Goal: Task Accomplishment & Management: Manage account settings

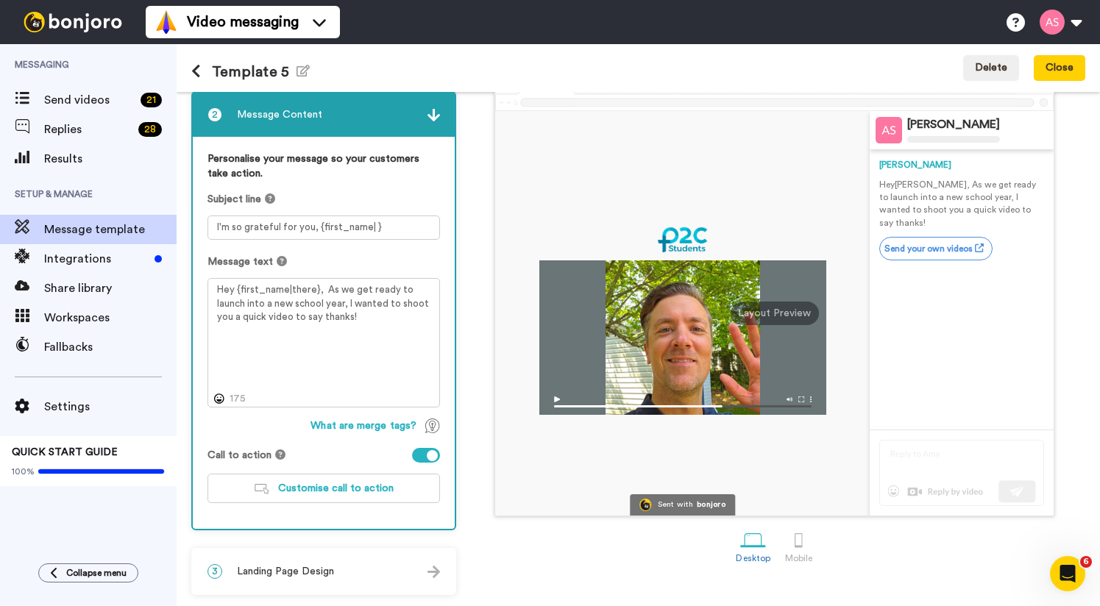
scroll to position [77, 0]
click at [296, 490] on span "Customise call to action" at bounding box center [336, 488] width 116 height 10
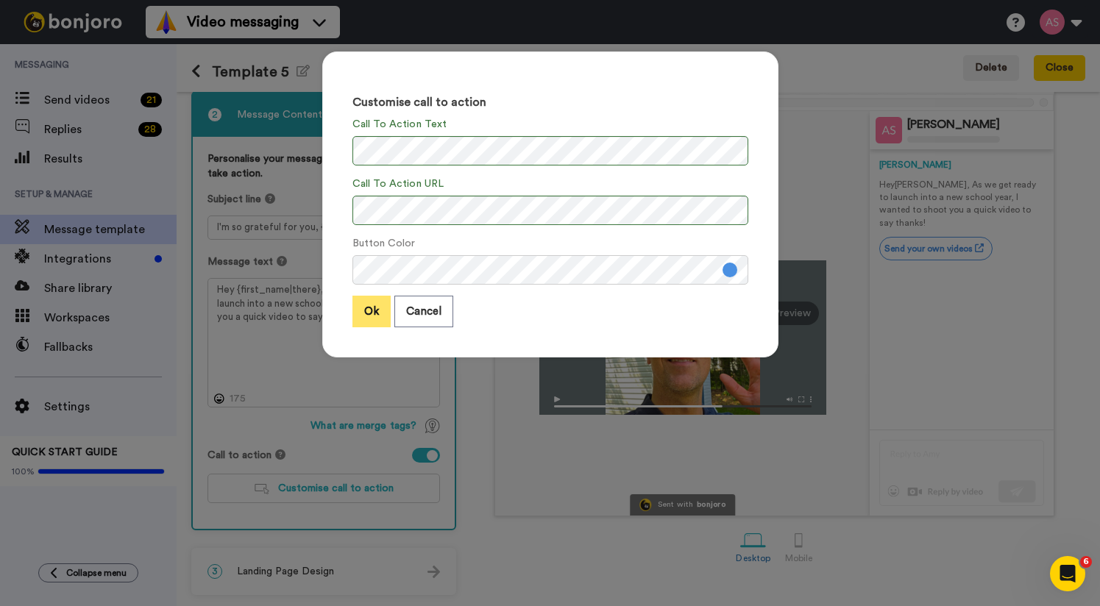
click at [375, 311] on button "Ok" at bounding box center [371, 312] width 38 height 32
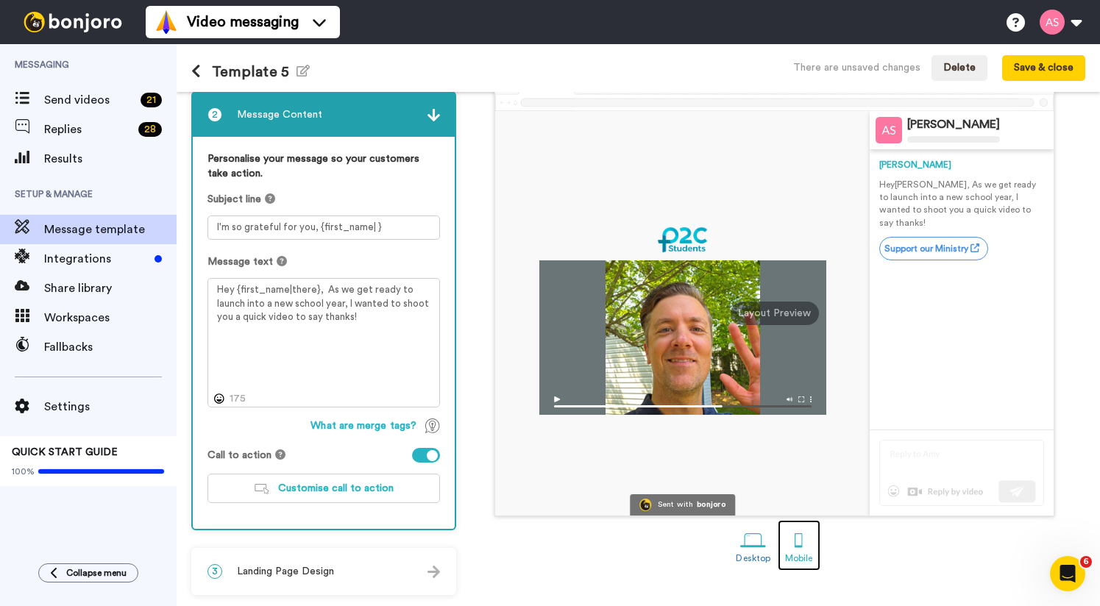
click at [799, 555] on div "Mobile" at bounding box center [798, 558] width 27 height 10
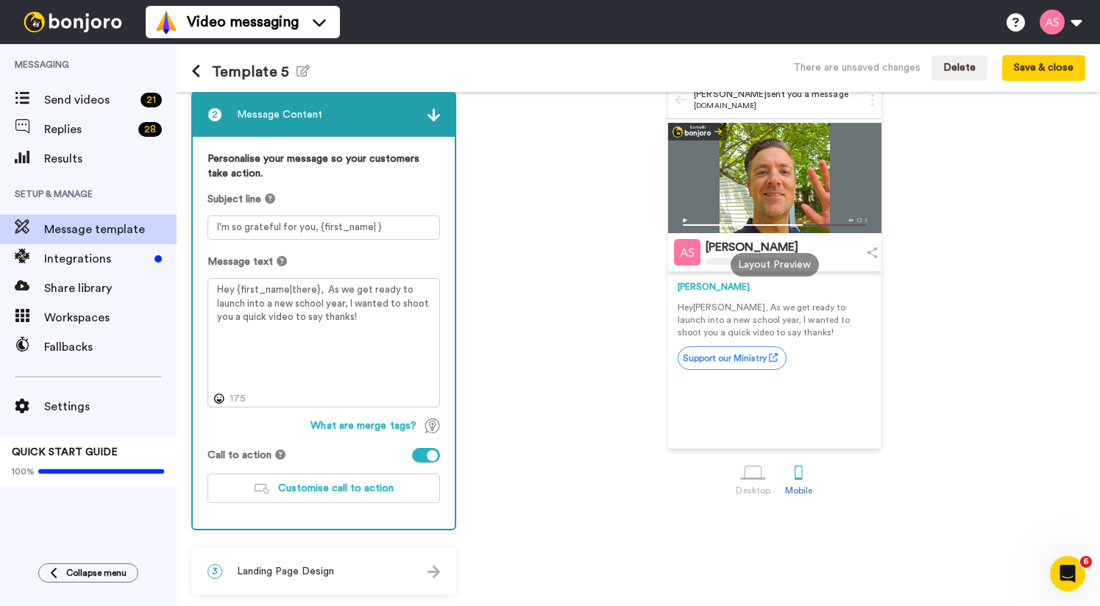
click at [754, 544] on div "Landing Inbox Preview message Andy Smits sent you a message bonjoro.com Sent wi…" at bounding box center [775, 310] width 622 height 569
click at [754, 483] on div at bounding box center [753, 473] width 26 height 26
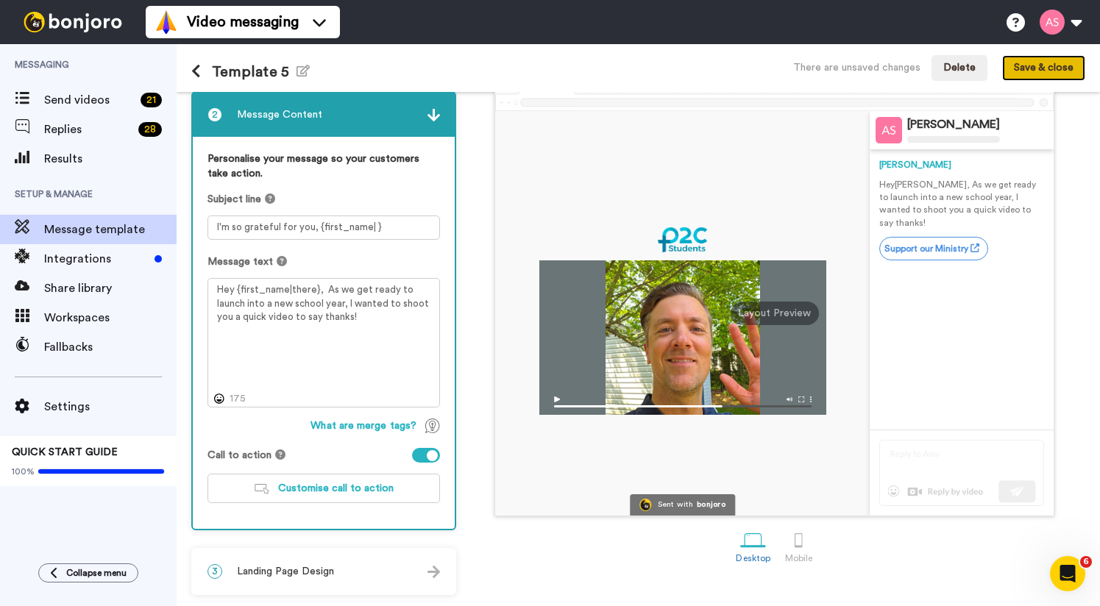
click at [1066, 72] on button "Save & close" at bounding box center [1043, 68] width 83 height 26
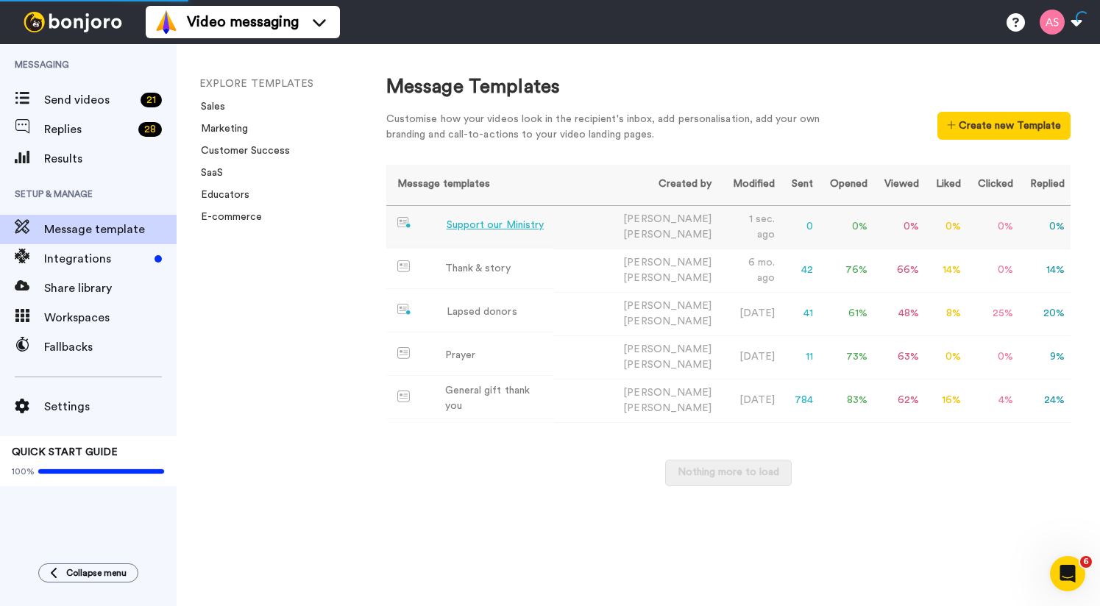
click at [483, 222] on div "Support our Ministry" at bounding box center [496, 225] width 98 height 15
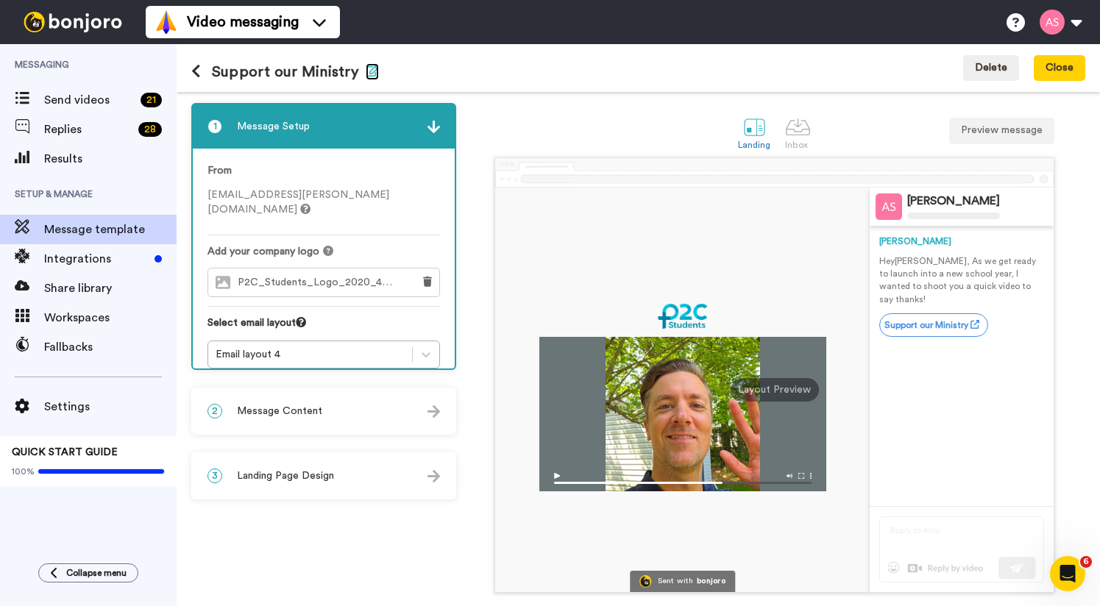
click at [371, 75] on icon "button" at bounding box center [372, 71] width 13 height 12
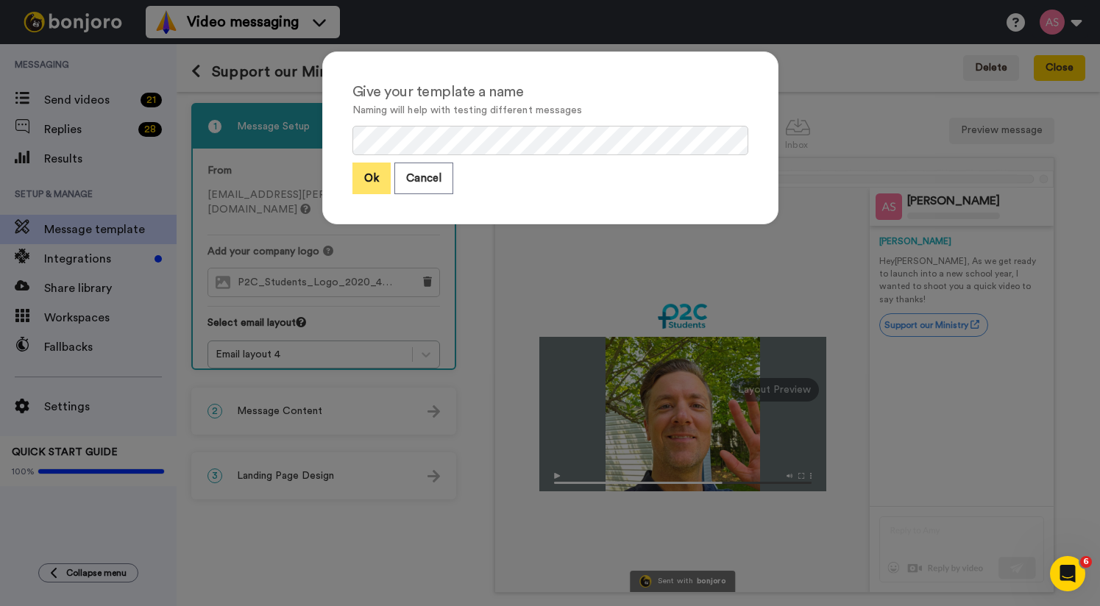
click at [365, 173] on button "Ok" at bounding box center [371, 179] width 38 height 32
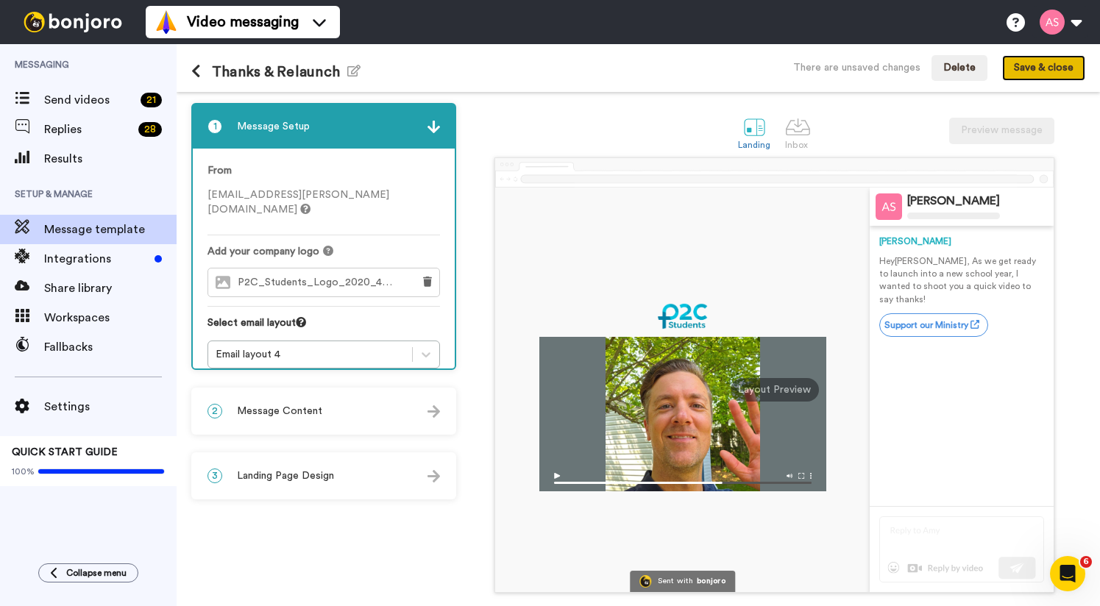
click at [1021, 66] on button "Save & close" at bounding box center [1043, 68] width 83 height 26
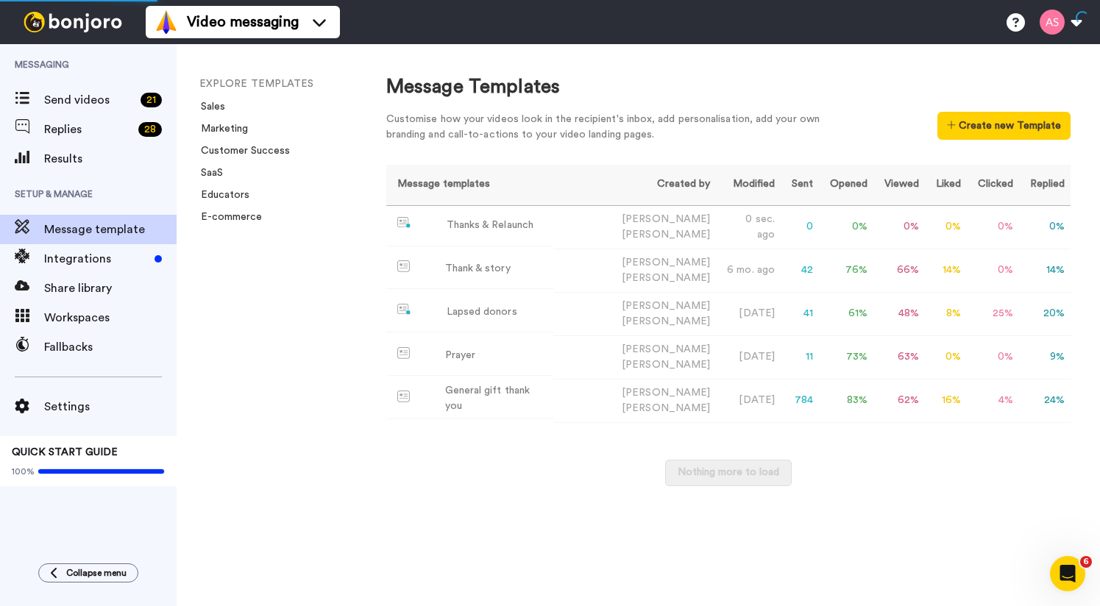
click at [557, 124] on div "Customise how your videos look in the recipient's inbox, add personalisation, a…" at bounding box center [614, 127] width 456 height 31
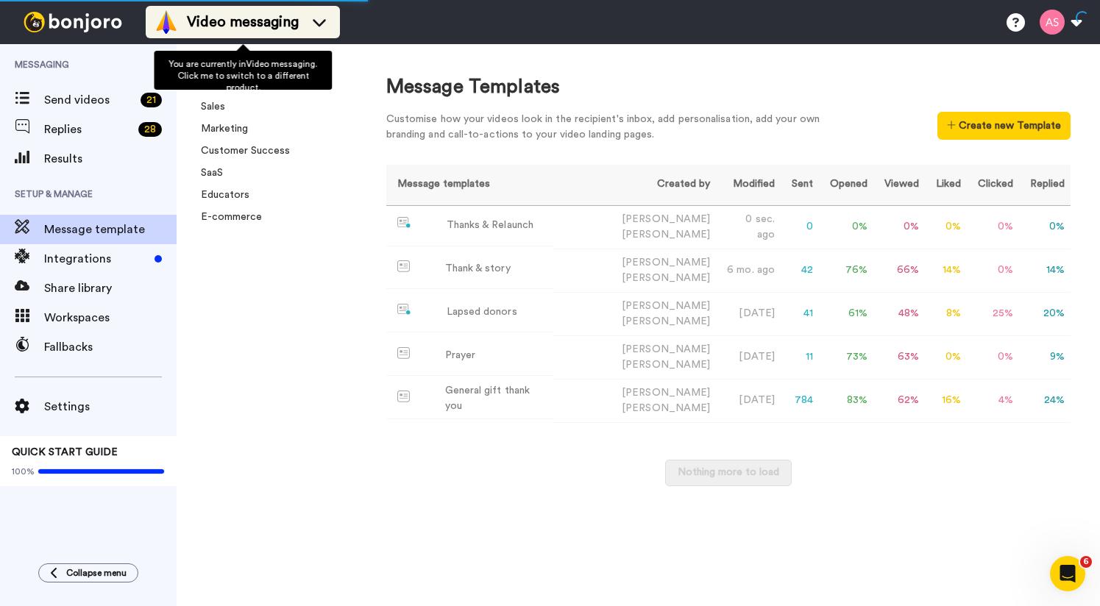
click at [324, 17] on icon at bounding box center [320, 22] width 24 height 15
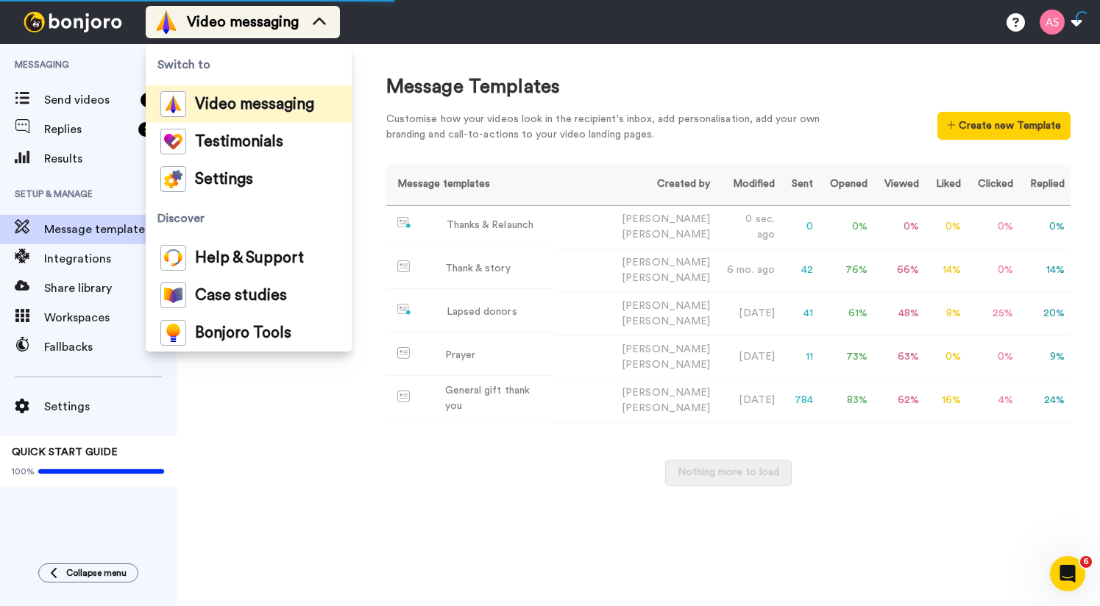
click at [324, 17] on icon at bounding box center [320, 22] width 24 height 15
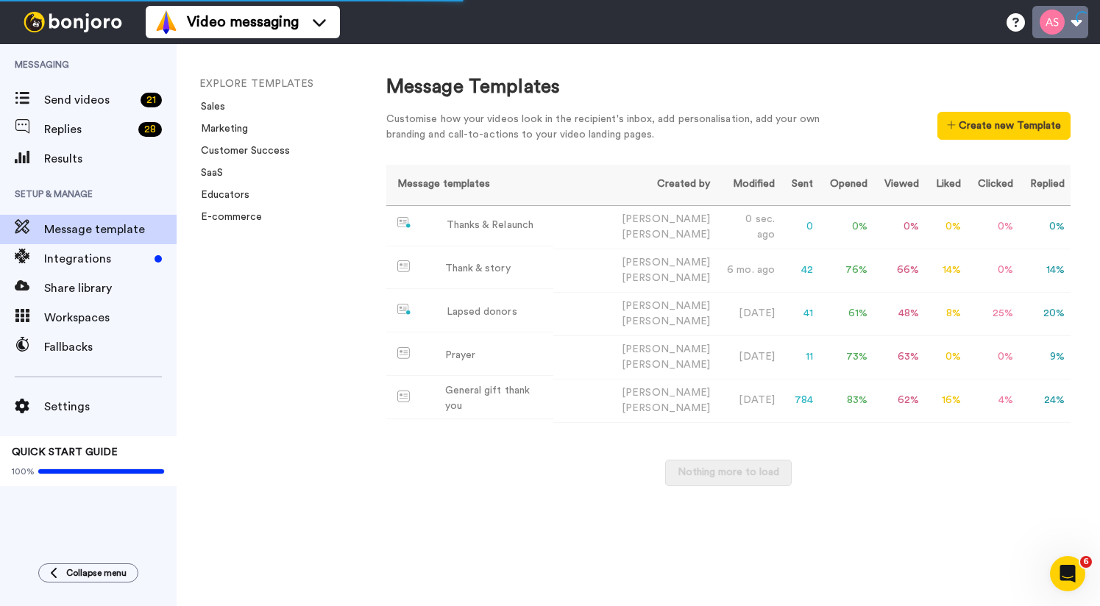
click at [1075, 23] on button at bounding box center [1060, 22] width 56 height 32
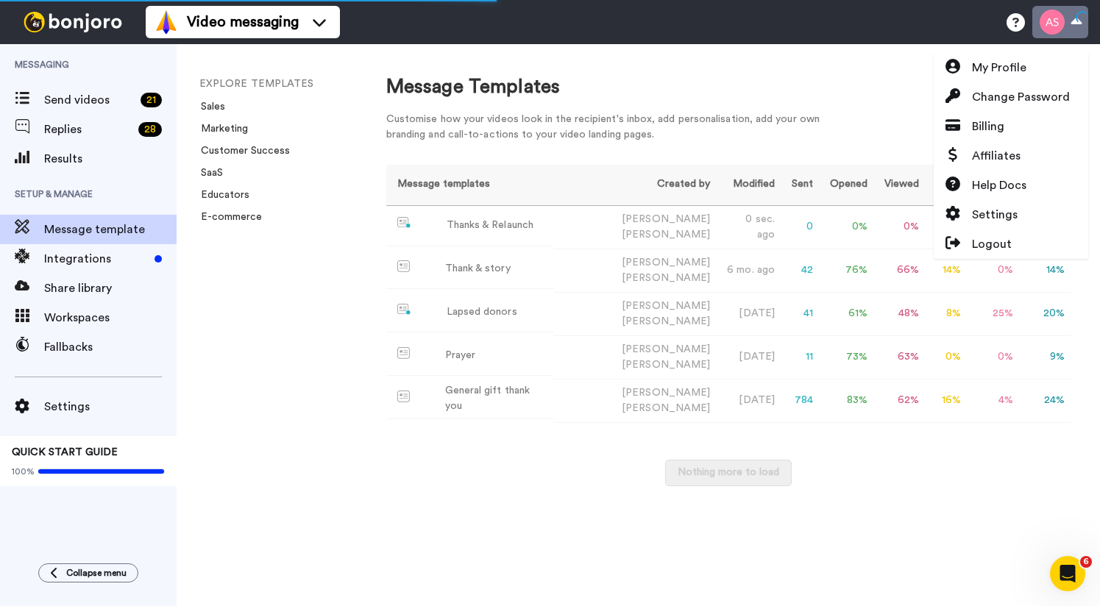
click at [1075, 23] on button at bounding box center [1060, 22] width 56 height 32
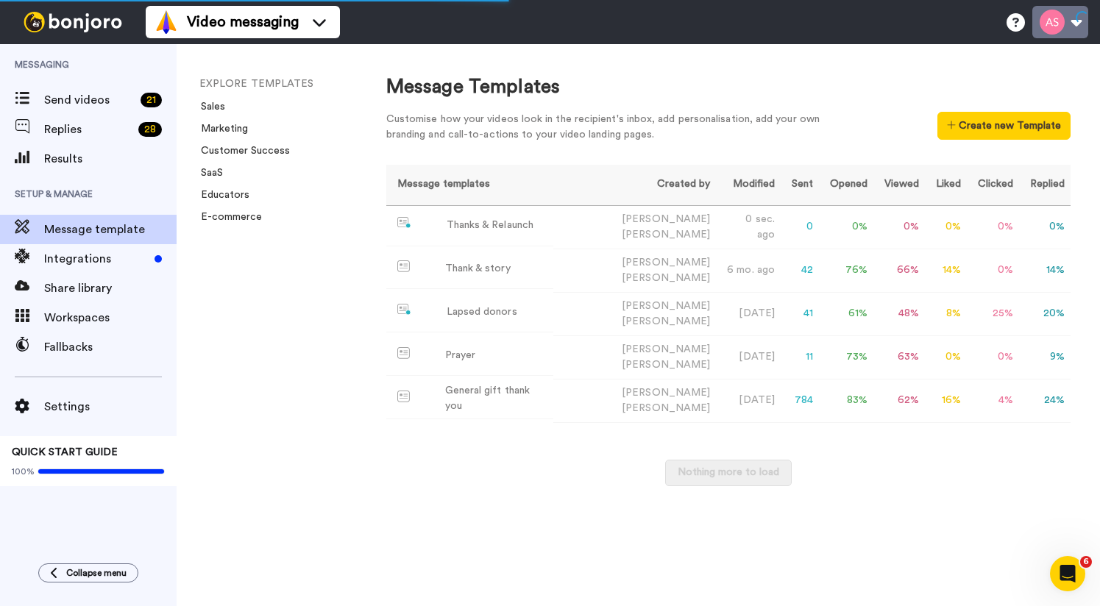
click at [1075, 23] on button at bounding box center [1060, 22] width 56 height 32
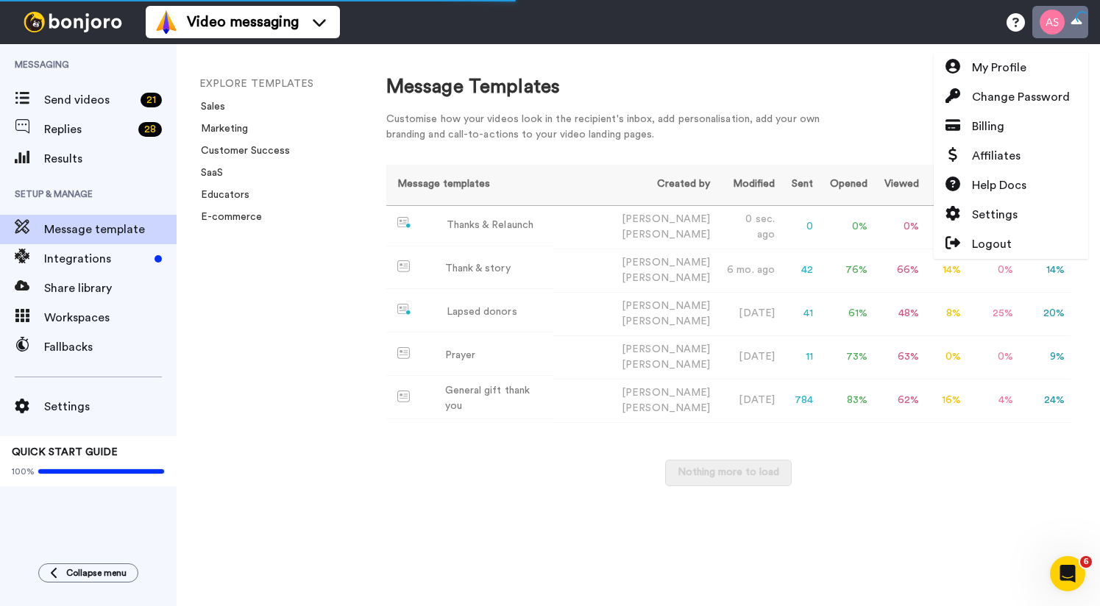
click at [1075, 23] on button at bounding box center [1060, 22] width 56 height 32
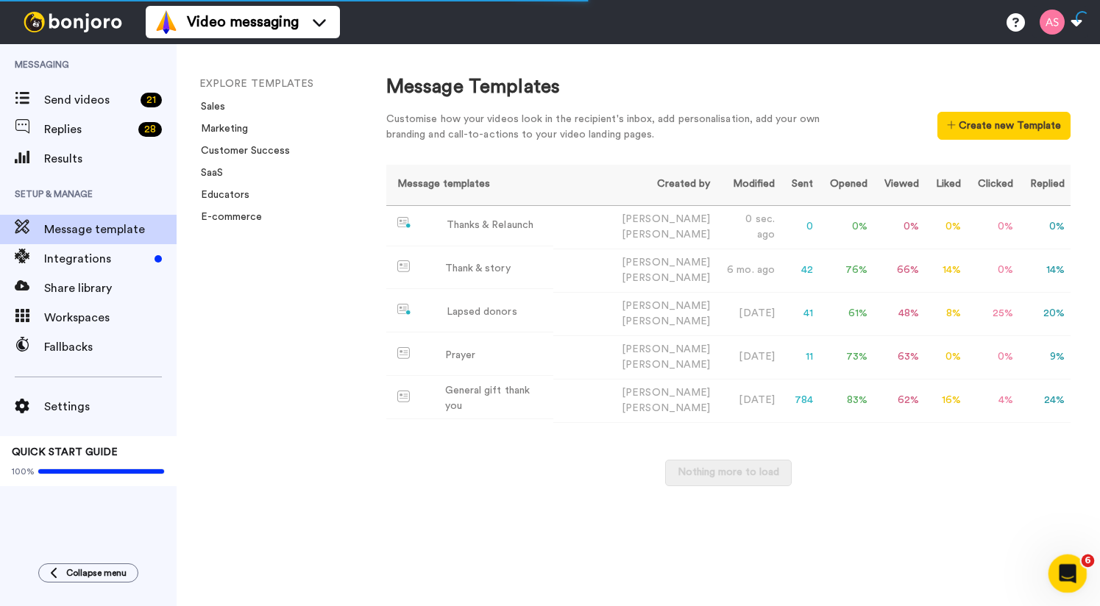
click at [1069, 587] on div "Open Intercom Messenger" at bounding box center [1065, 572] width 49 height 49
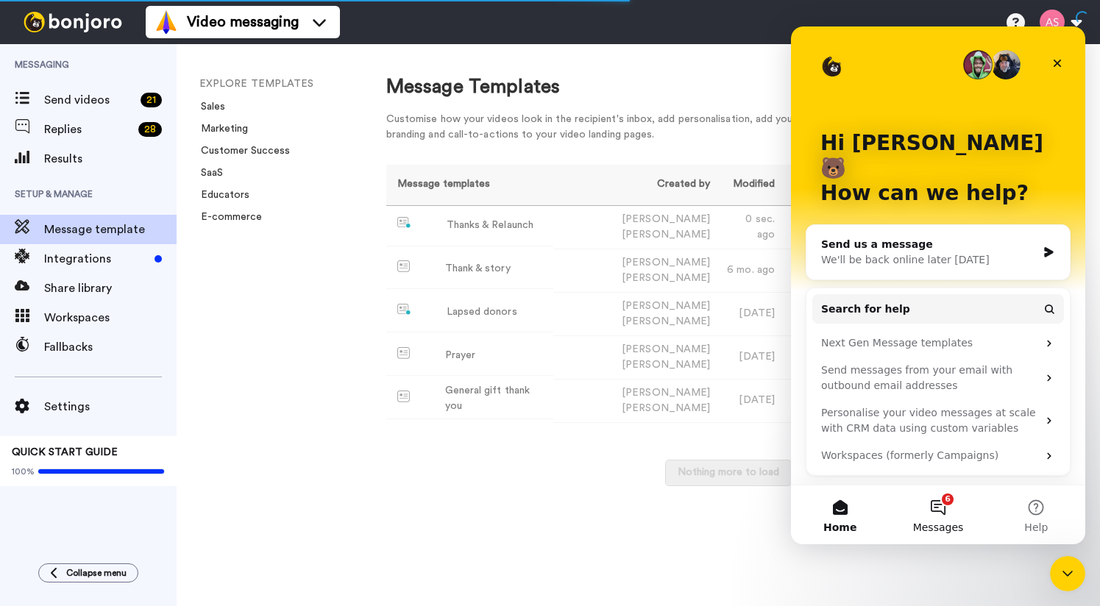
click at [951, 522] on span "Messages" at bounding box center [938, 527] width 51 height 10
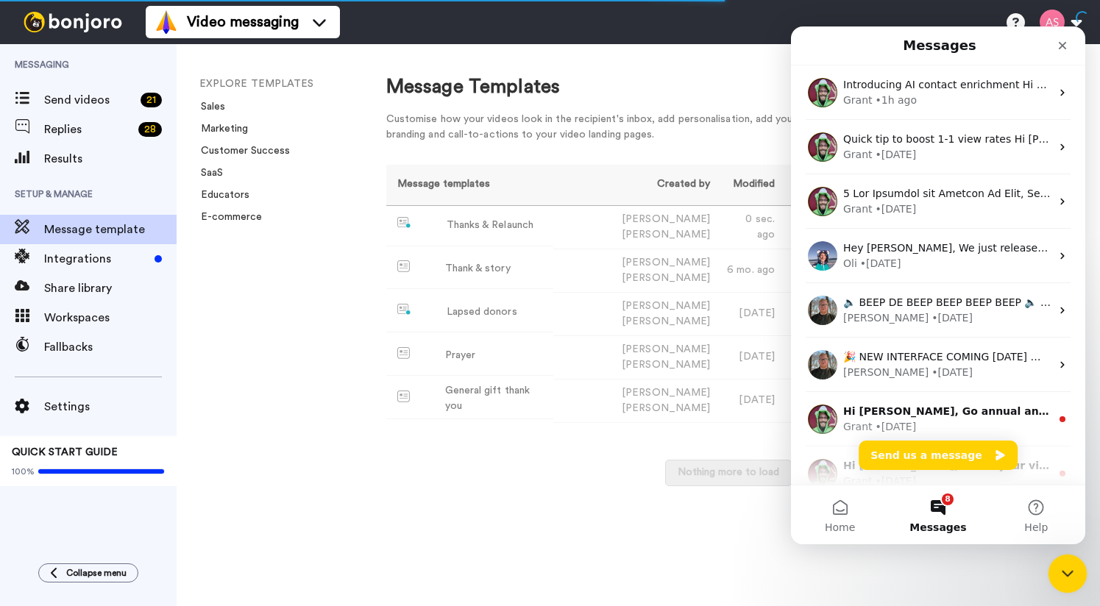
click html
click at [1055, 565] on div "Close Intercom Messenger" at bounding box center [1065, 571] width 35 height 35
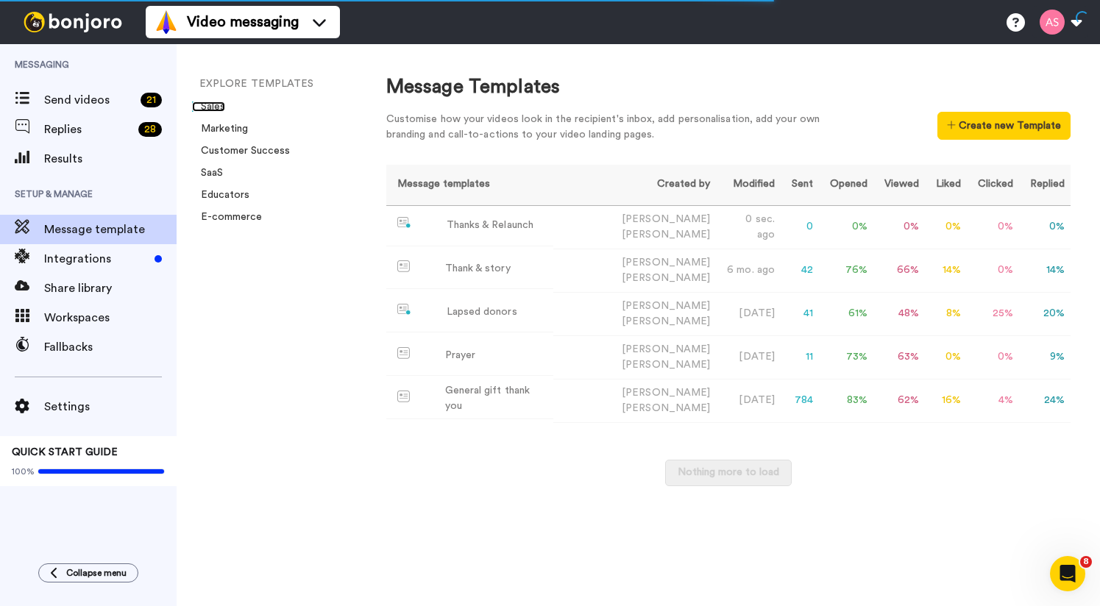
click at [216, 103] on link "Sales" at bounding box center [208, 107] width 33 height 10
click at [102, 255] on span "Integrations" at bounding box center [96, 259] width 104 height 18
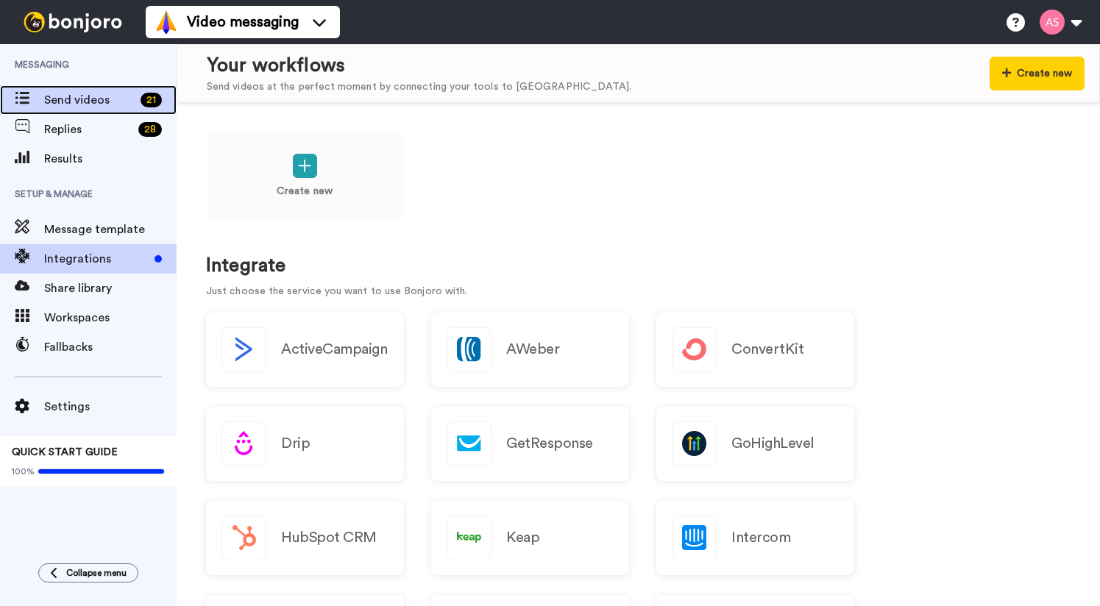
click at [96, 104] on span "Send videos" at bounding box center [89, 100] width 91 height 18
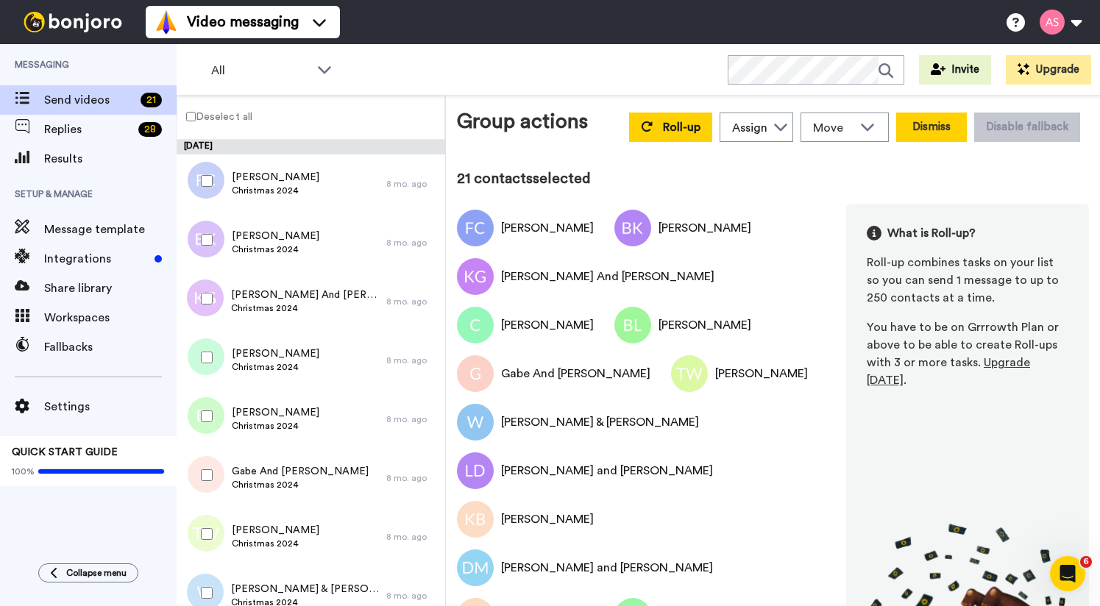
click at [923, 129] on button "Dismiss" at bounding box center [931, 127] width 71 height 29
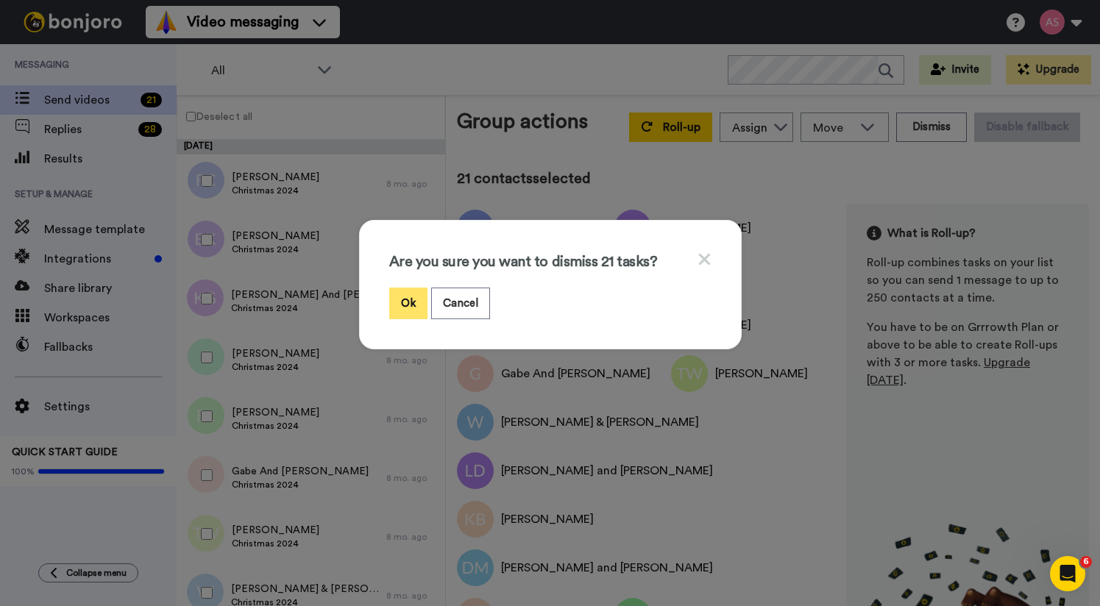
click at [409, 296] on button "Ok" at bounding box center [408, 304] width 38 height 32
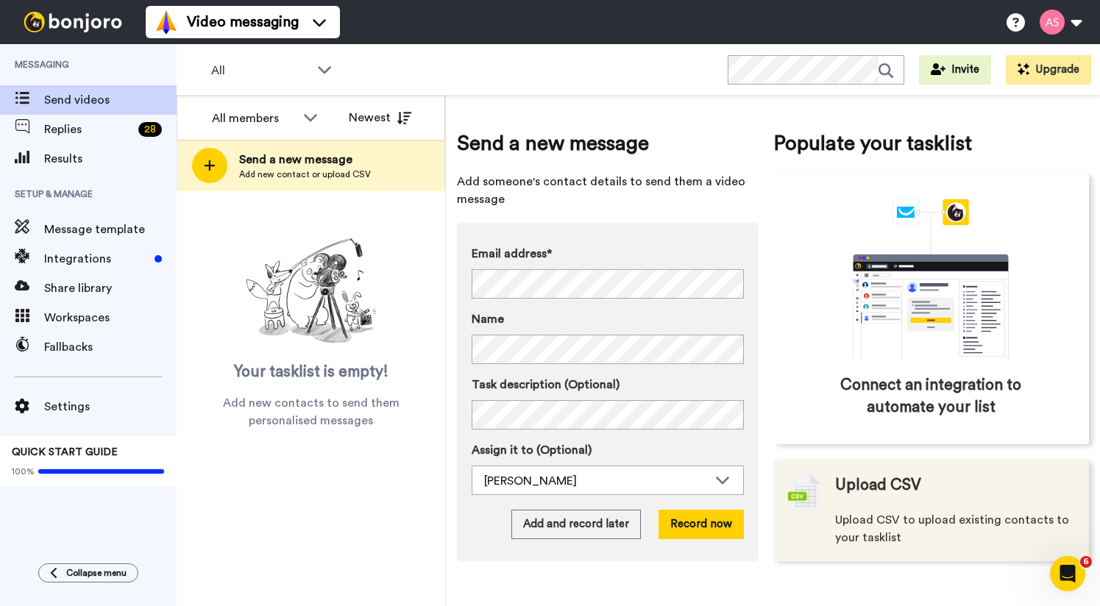
click at [911, 492] on span "Upload CSV" at bounding box center [878, 486] width 86 height 22
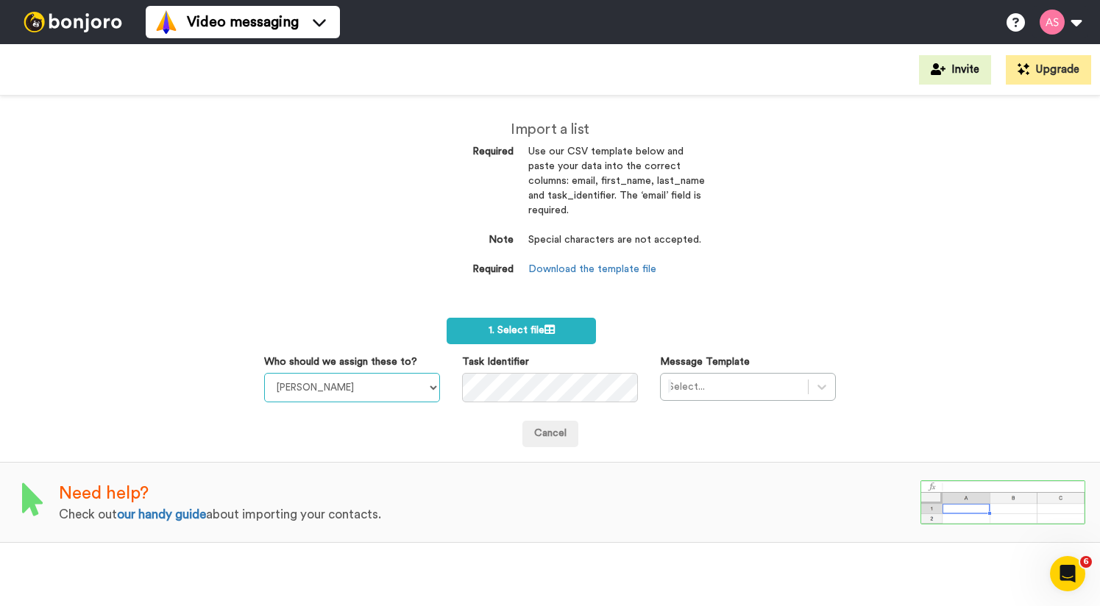
click at [396, 386] on select "James Lucas Andy Smits" at bounding box center [352, 387] width 176 height 29
select select "d78e2b71-6483-4b31-b403-f2b3687cffe4"
click at [264, 373] on select "James Lucas Andy Smits" at bounding box center [352, 387] width 176 height 29
click at [746, 388] on div at bounding box center [734, 387] width 132 height 18
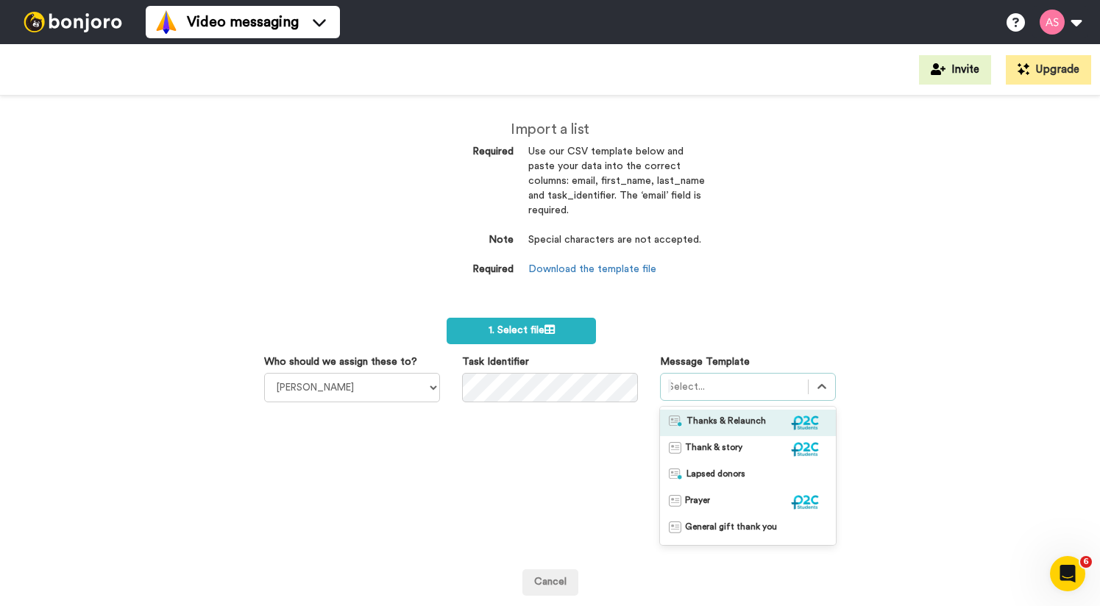
click at [736, 418] on span "Thanks & Relaunch" at bounding box center [726, 423] width 79 height 15
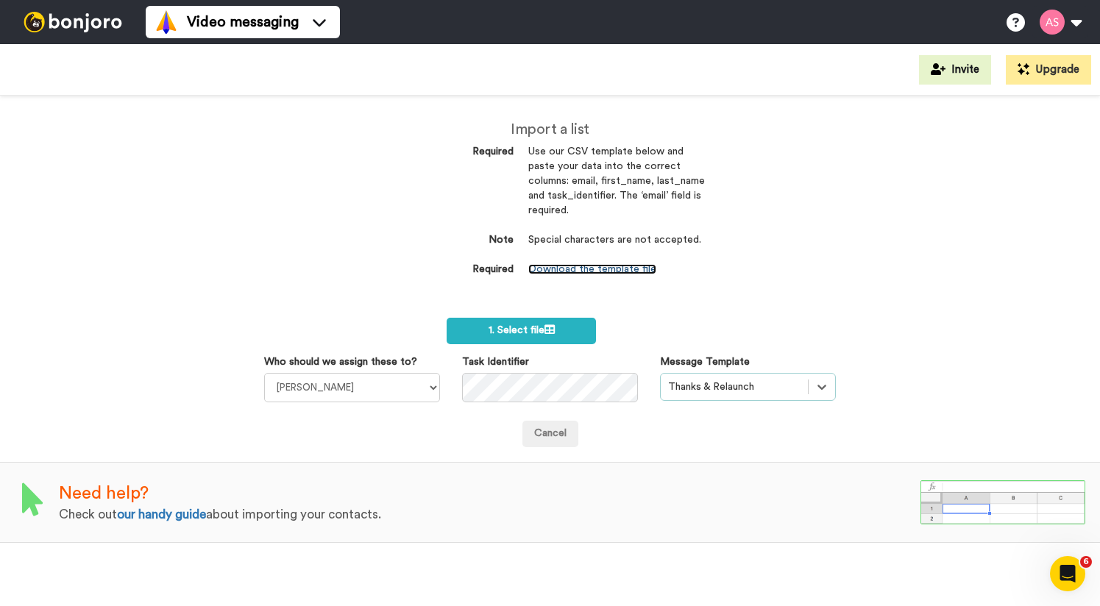
click at [569, 269] on link "Download the template file" at bounding box center [592, 269] width 128 height 10
click at [523, 336] on span "1. Select file" at bounding box center [522, 330] width 66 height 10
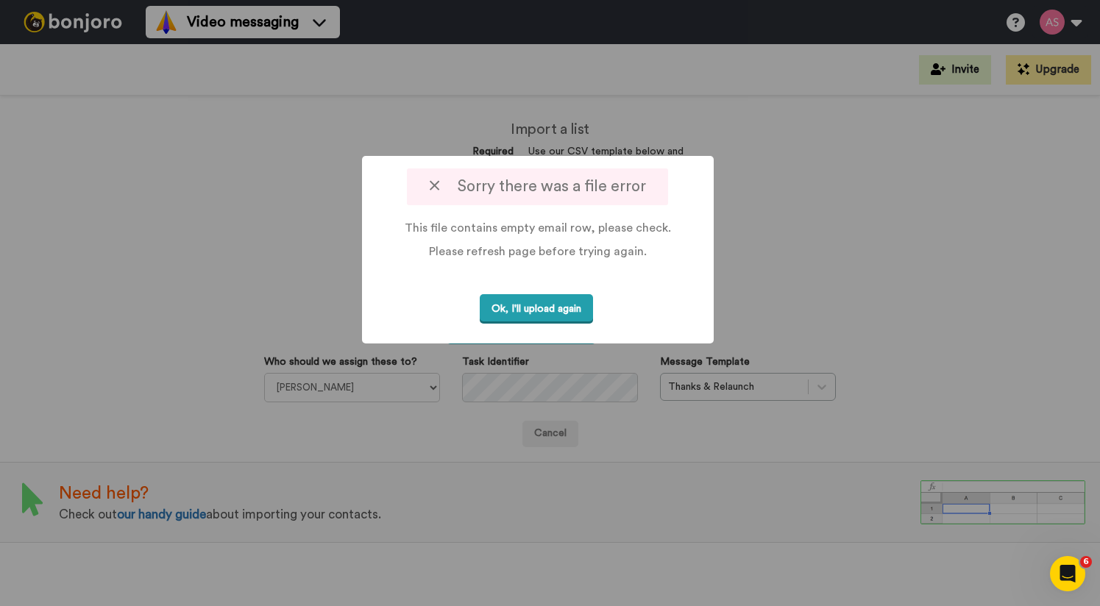
click at [556, 312] on button "Ok, I'll upload again" at bounding box center [536, 309] width 113 height 30
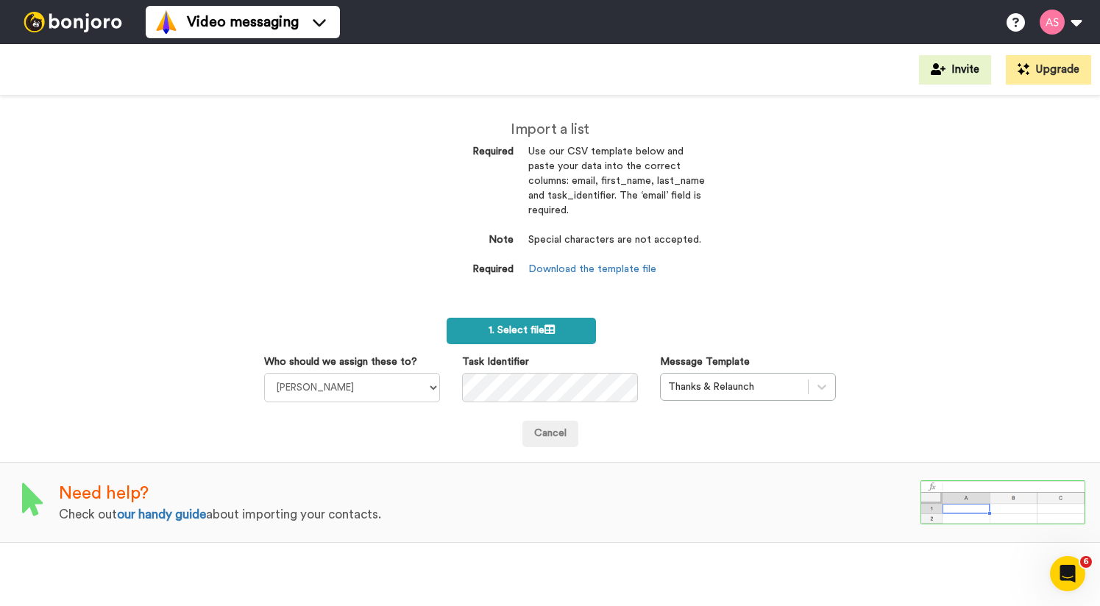
click at [531, 339] on label "1. Select file" at bounding box center [521, 331] width 149 height 26
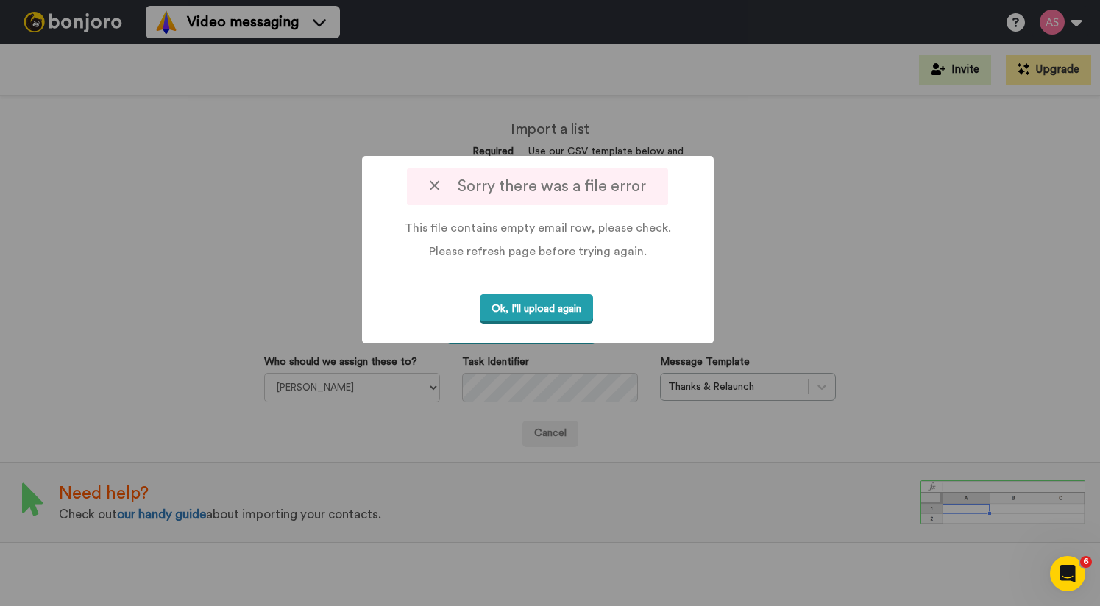
click at [532, 302] on button "Ok, I'll upload again" at bounding box center [536, 309] width 113 height 30
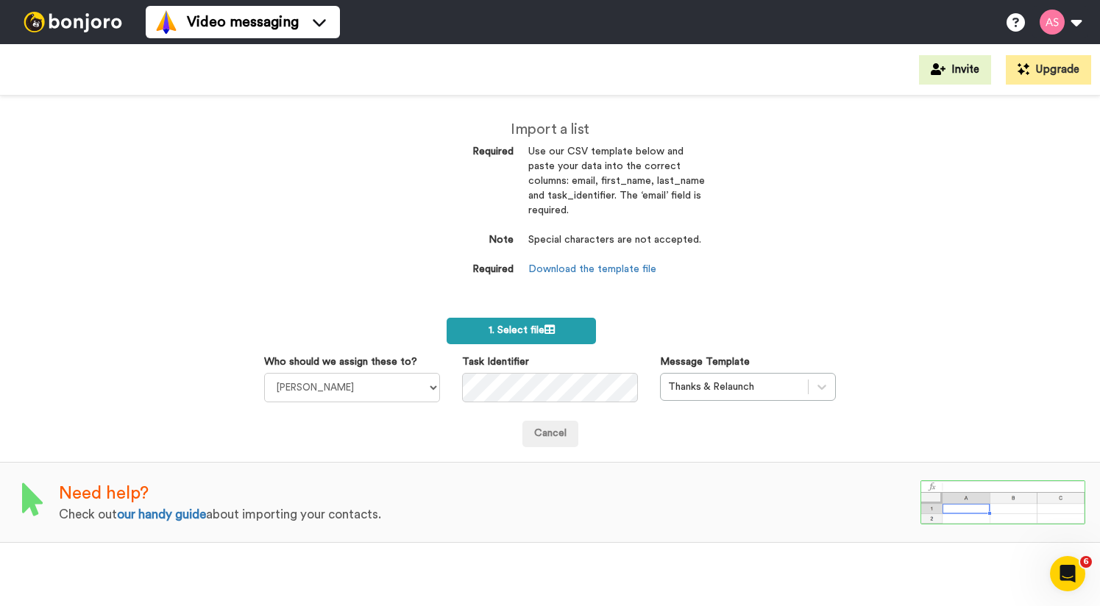
click at [517, 331] on span "1. Select file" at bounding box center [522, 330] width 66 height 10
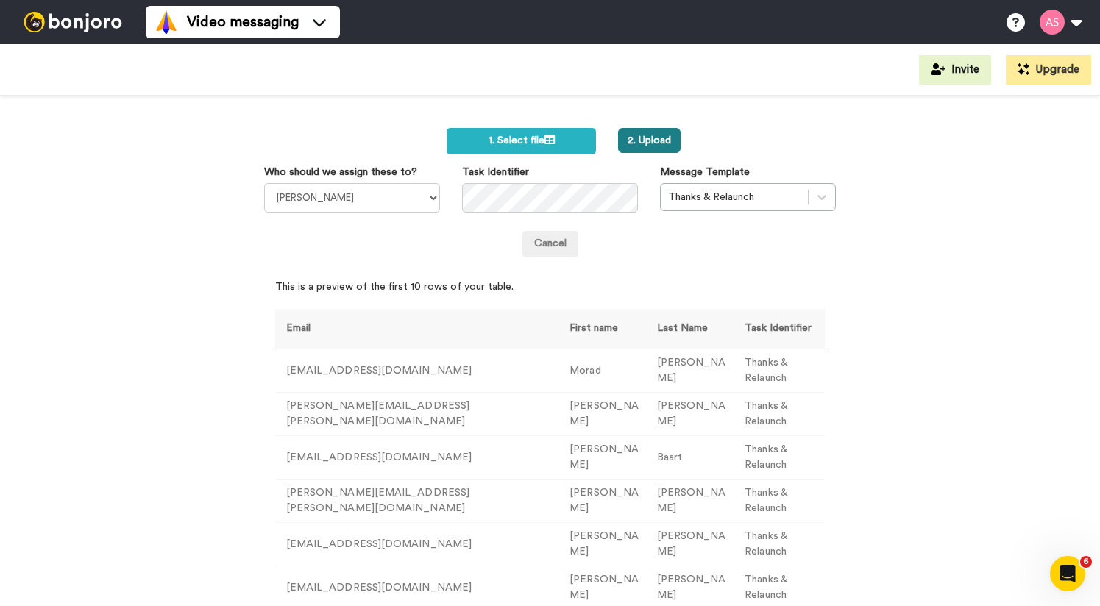
scroll to position [188, 0]
click at [648, 135] on button "2. Upload" at bounding box center [649, 142] width 63 height 25
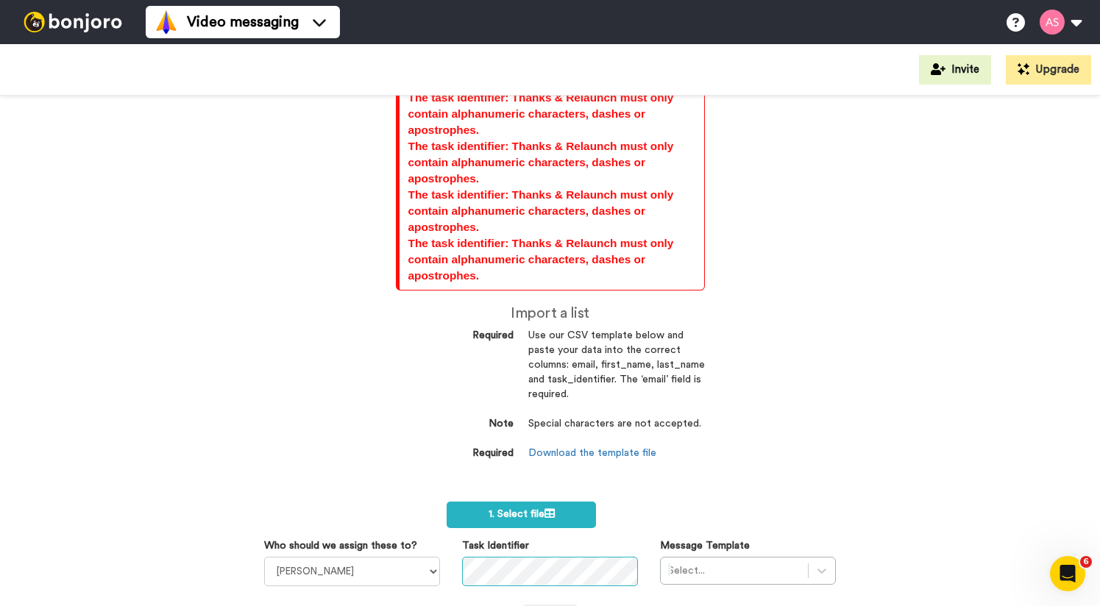
scroll to position [2864, 0]
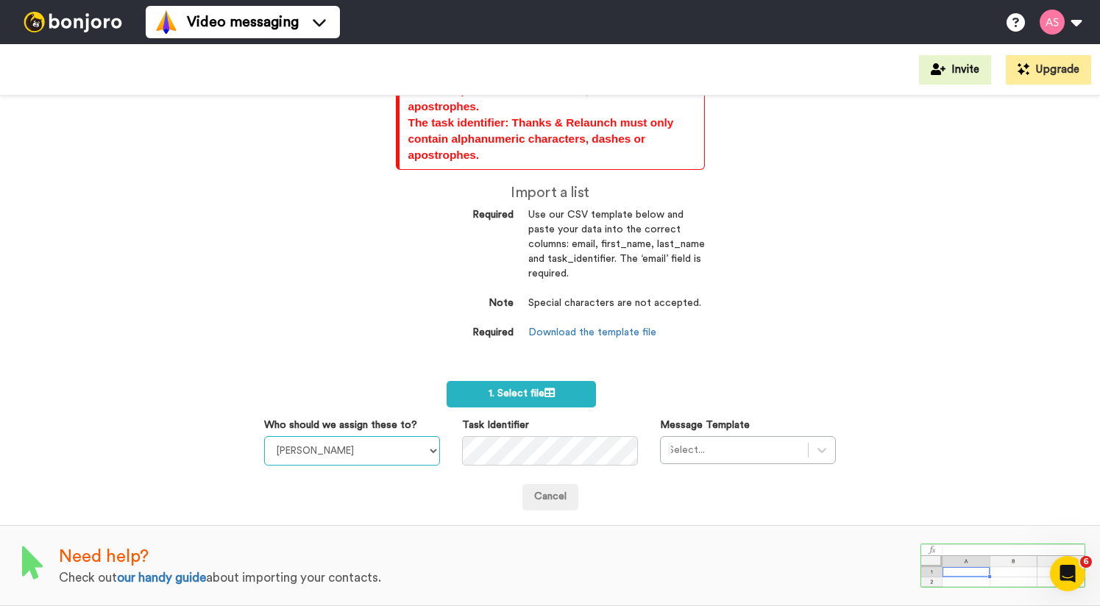
click at [398, 442] on select "James Lucas Andy Smits" at bounding box center [352, 450] width 176 height 29
select select "d78e2b71-6483-4b31-b403-f2b3687cffe4"
click at [264, 436] on select "James Lucas Andy Smits" at bounding box center [352, 450] width 176 height 29
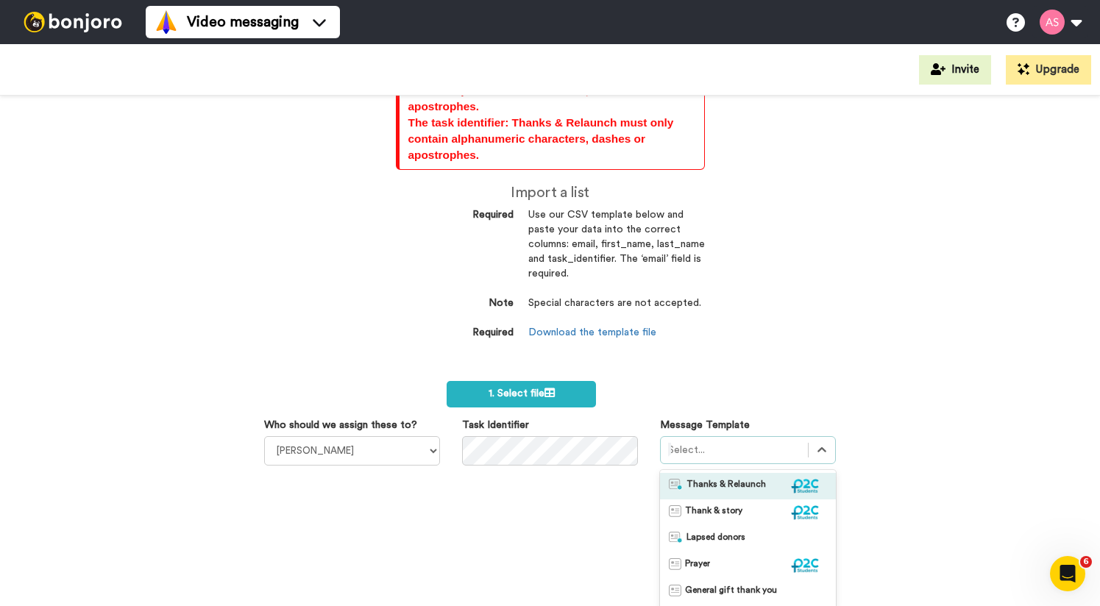
click at [682, 457] on div "option Thanks & Relaunch focused, 1 of 5. 5 results available. Use Up and Down …" at bounding box center [748, 522] width 176 height 172
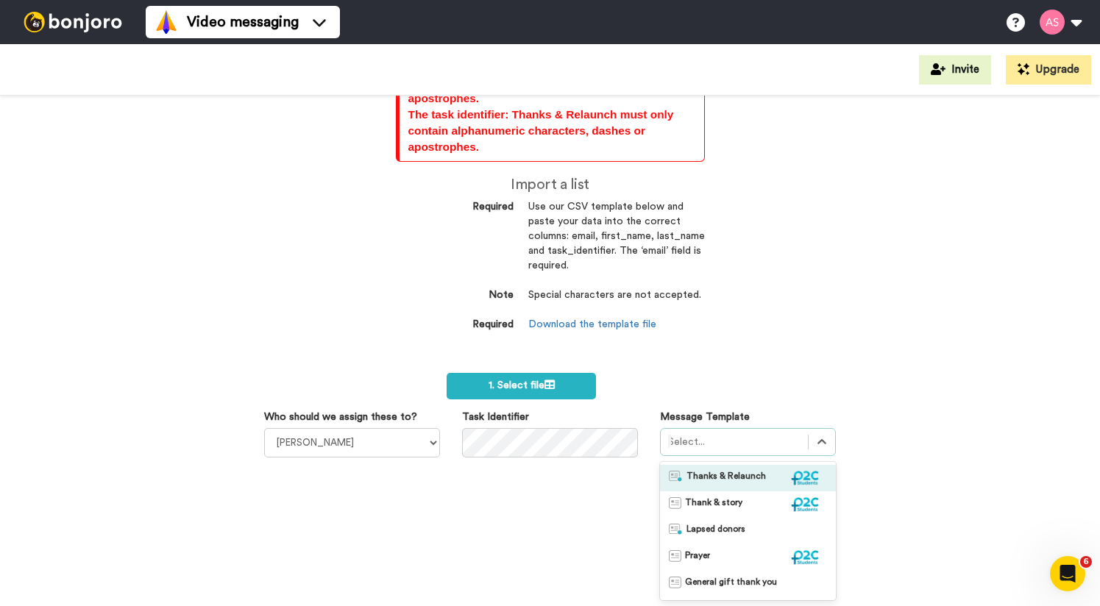
click at [687, 477] on span "Thanks & Relaunch" at bounding box center [726, 478] width 79 height 15
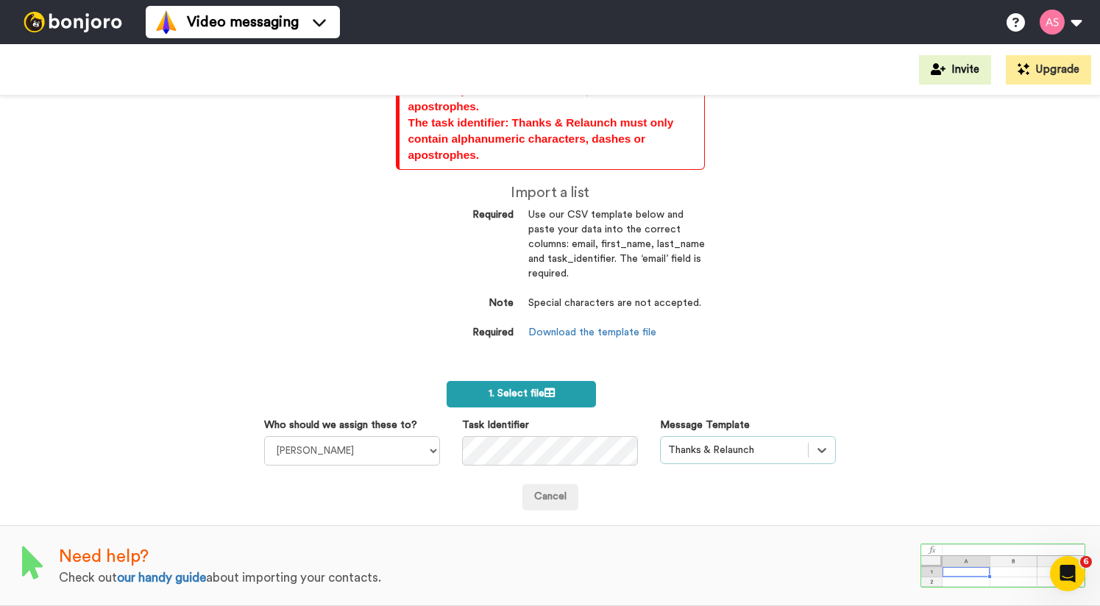
click at [511, 393] on span "1. Select file" at bounding box center [522, 394] width 66 height 10
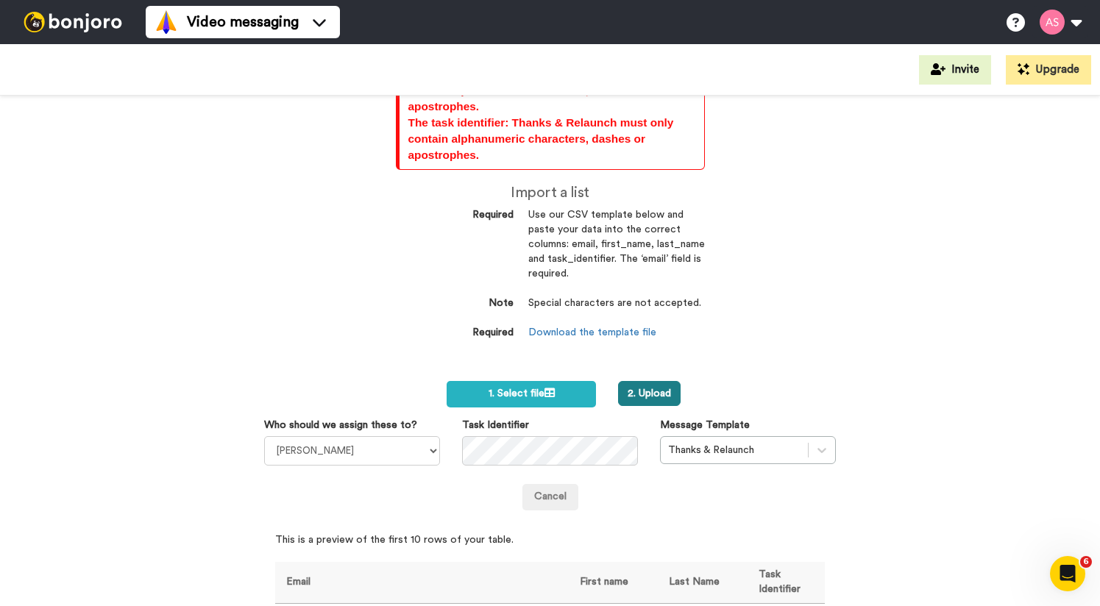
click at [642, 382] on button "2. Upload" at bounding box center [649, 393] width 63 height 25
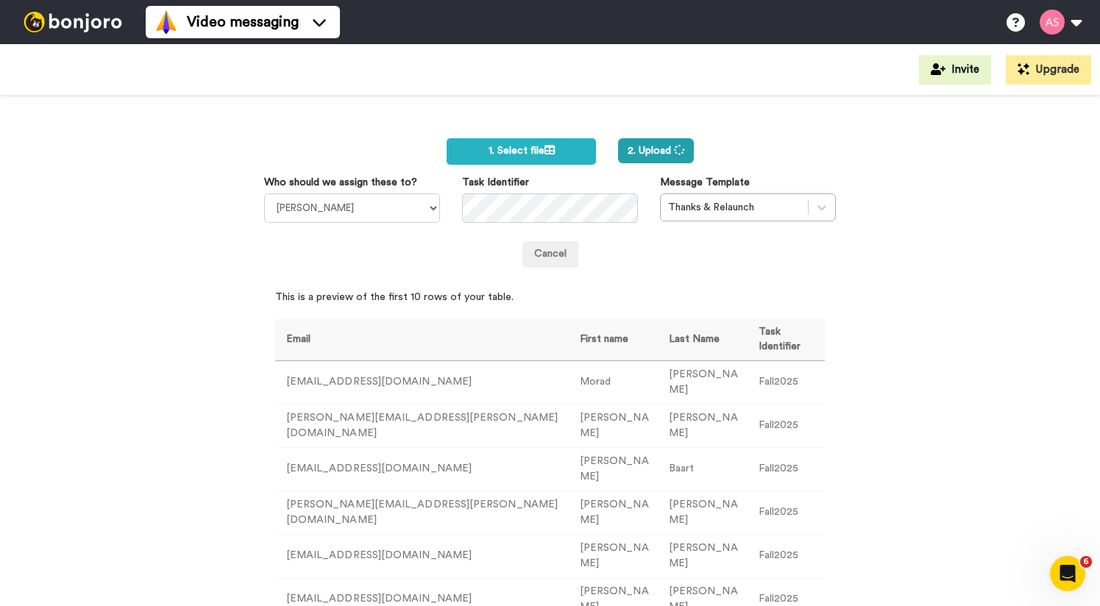
scroll to position [3108, 0]
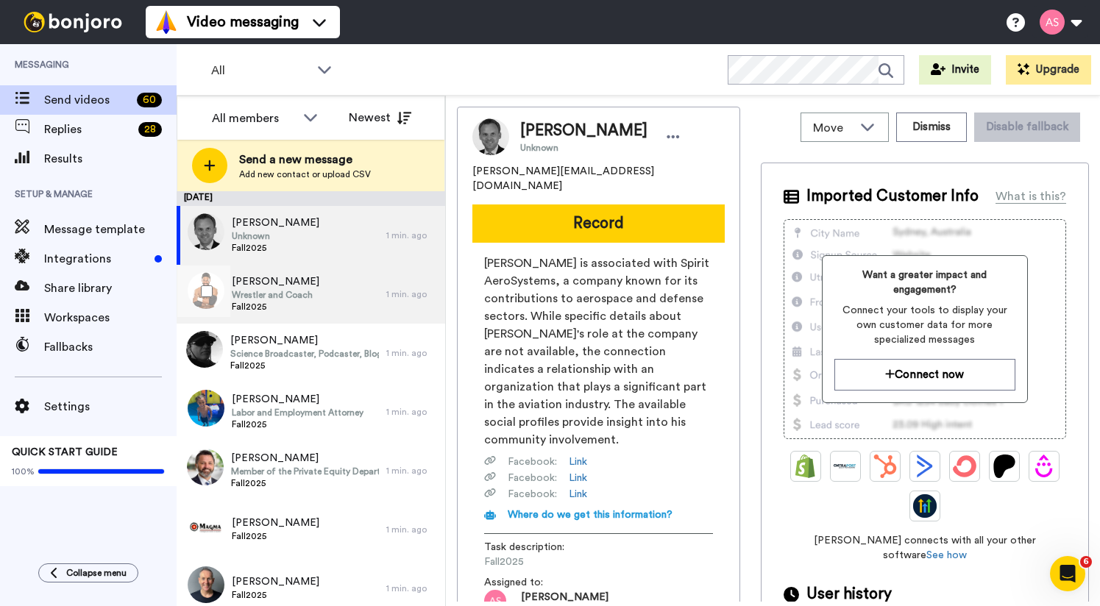
click at [325, 291] on div "[PERSON_NAME] Wrestler and Coach Fall2025" at bounding box center [282, 294] width 210 height 59
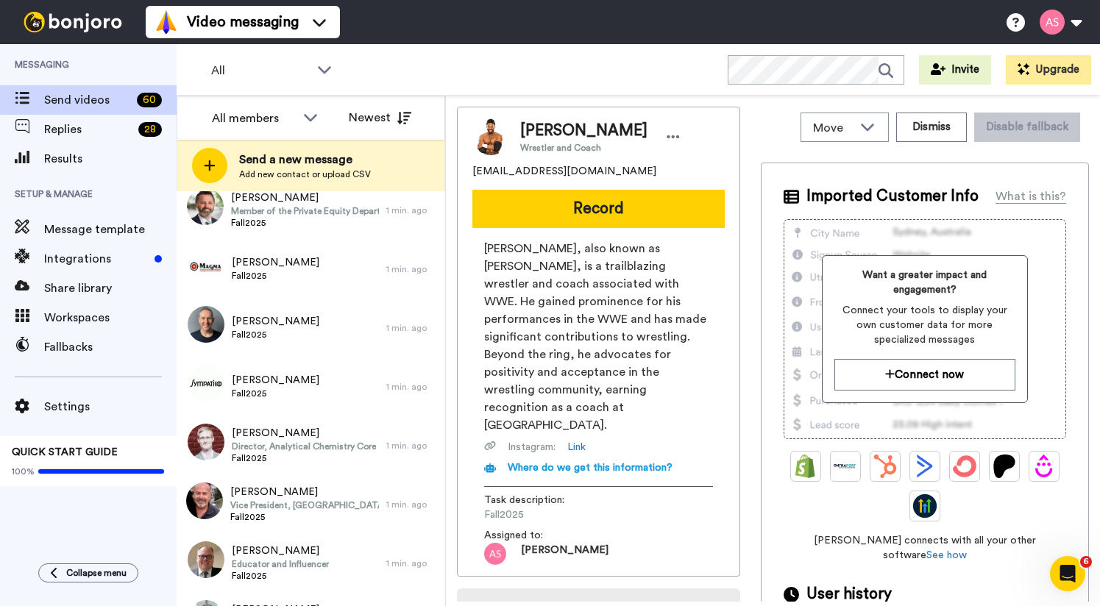
scroll to position [263, 0]
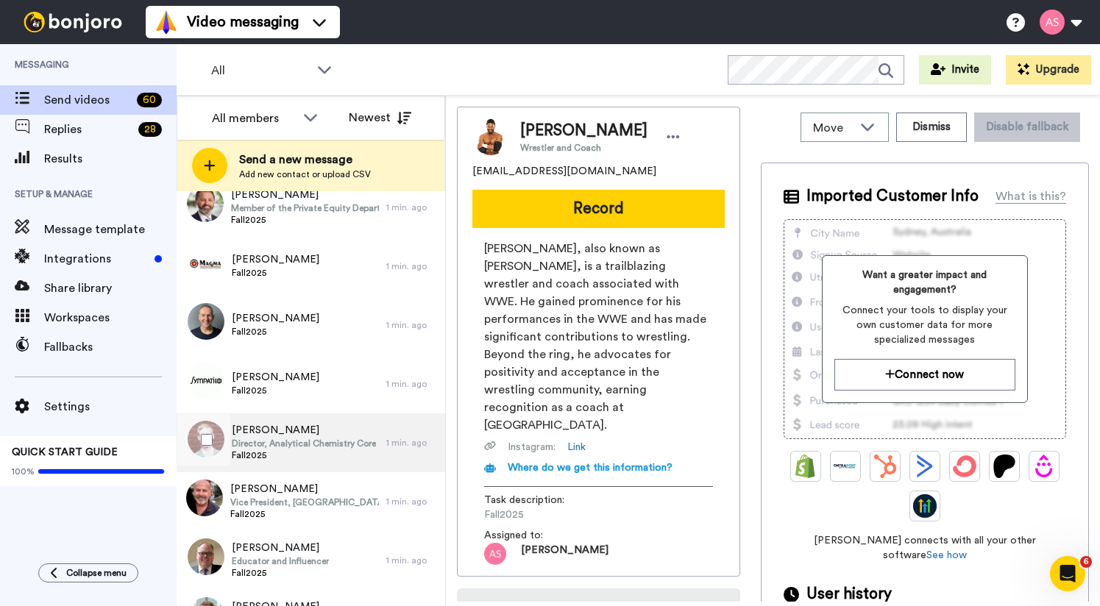
click at [285, 438] on span "Director, Analytical Chemistry Core" at bounding box center [304, 444] width 144 height 12
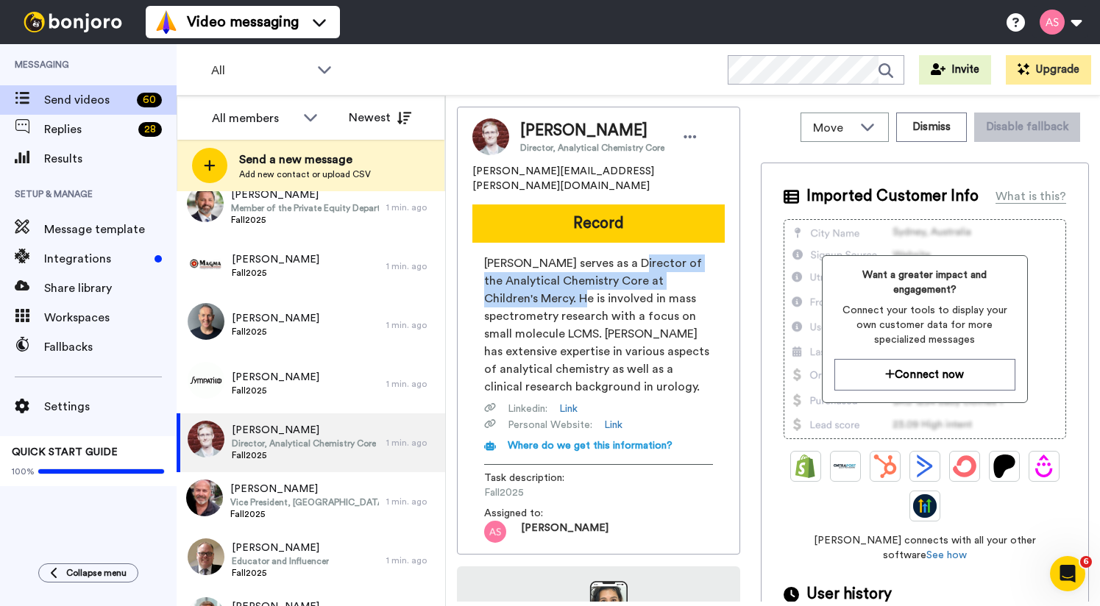
drag, startPoint x: 620, startPoint y: 247, endPoint x: 523, endPoint y: 283, distance: 102.7
click at [523, 283] on span "[PERSON_NAME] serves as a Director of the Analytical Chemistry Core at Children…" at bounding box center [598, 325] width 229 height 141
copy span "Director of the Analytical Chemistry Core at Children's Mercy."
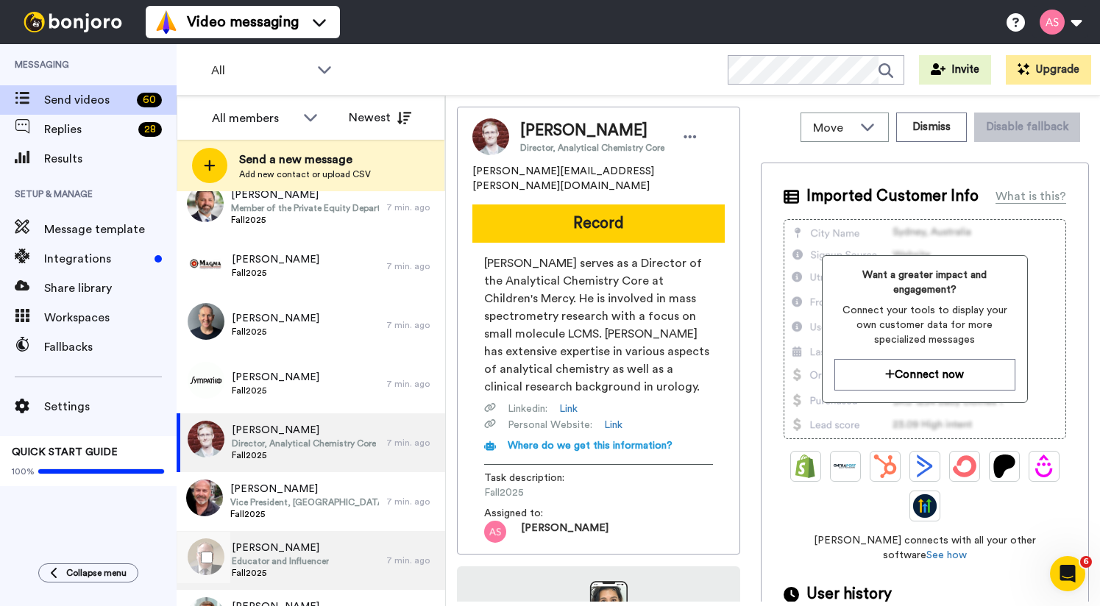
click at [276, 548] on span "[PERSON_NAME]" at bounding box center [280, 548] width 97 height 15
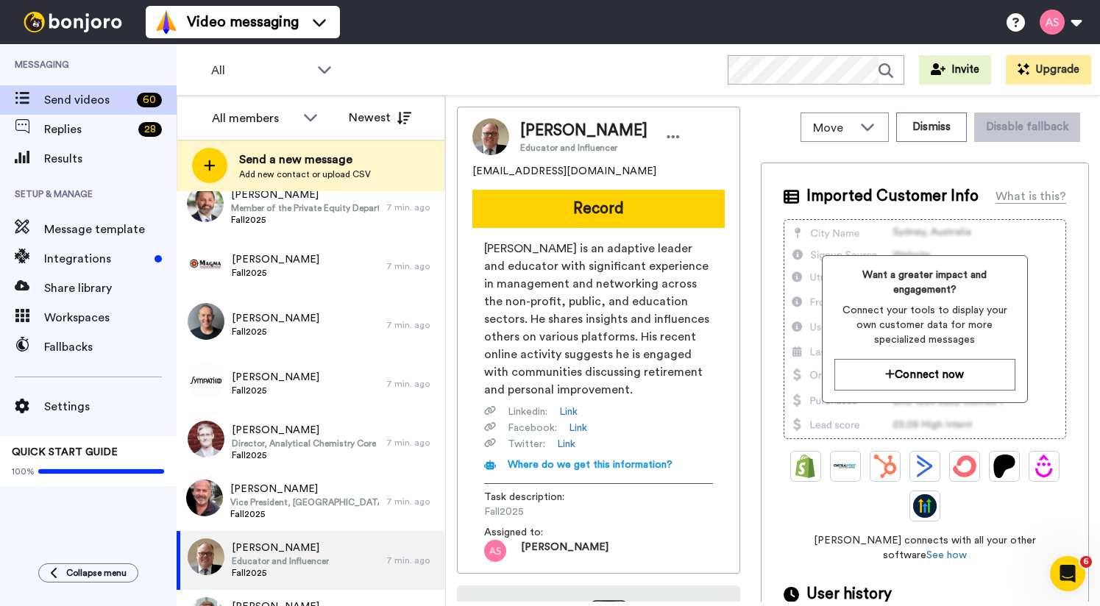
click at [566, 174] on span "[EMAIL_ADDRESS][DOMAIN_NAME]" at bounding box center [564, 171] width 184 height 15
click at [938, 313] on span "Connect your tools to display your own customer data for more specialized messa…" at bounding box center [925, 325] width 181 height 44
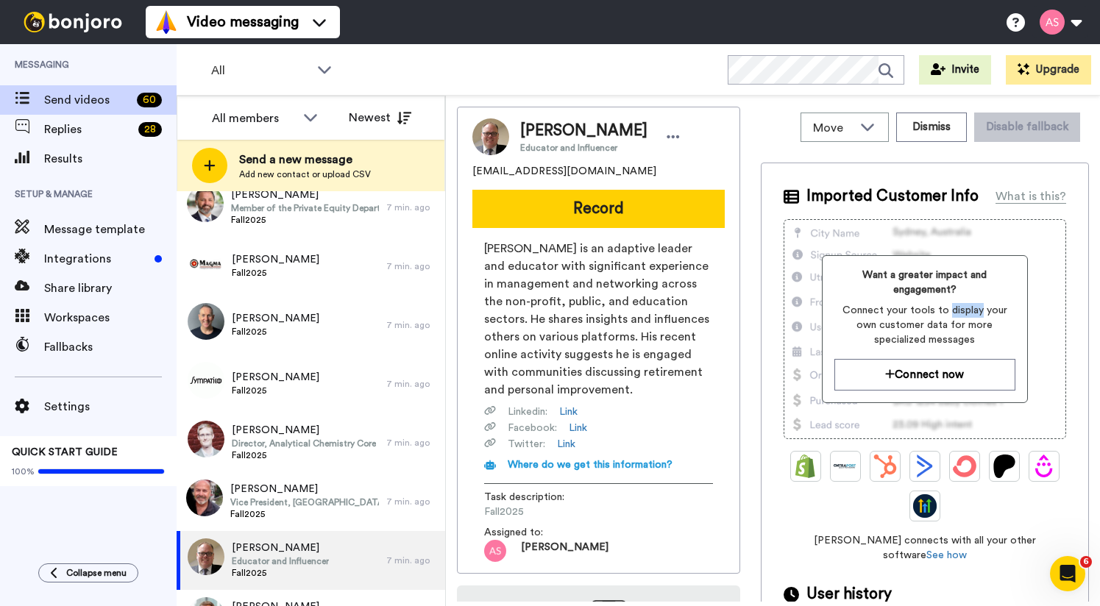
click at [938, 313] on span "Connect your tools to display your own customer data for more specialized messa…" at bounding box center [925, 325] width 181 height 44
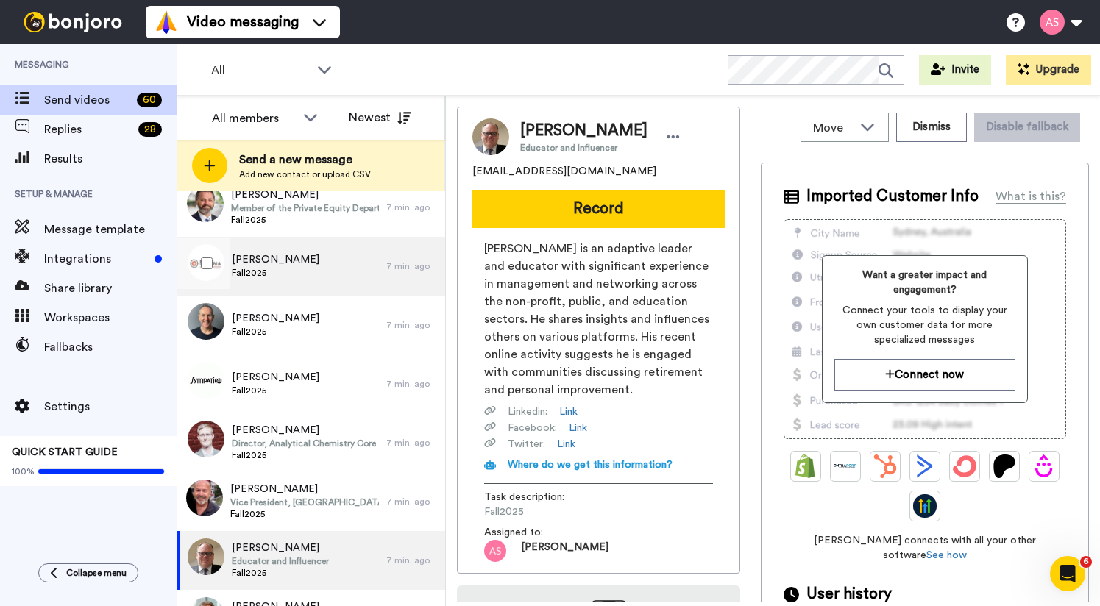
click at [286, 273] on span "Fall2025" at bounding box center [276, 273] width 88 height 12
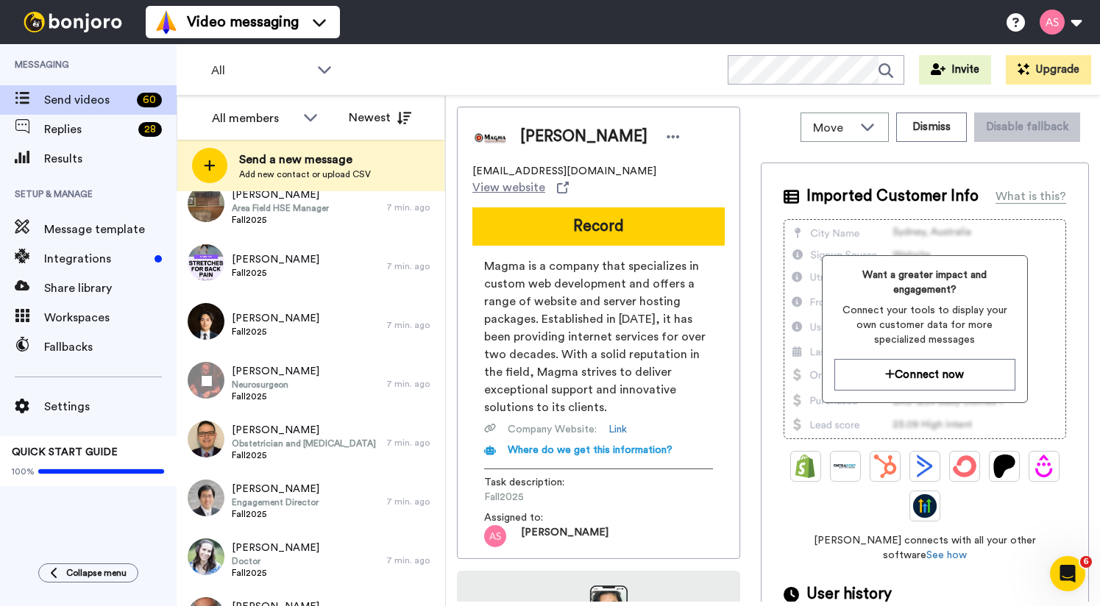
scroll to position [912, 0]
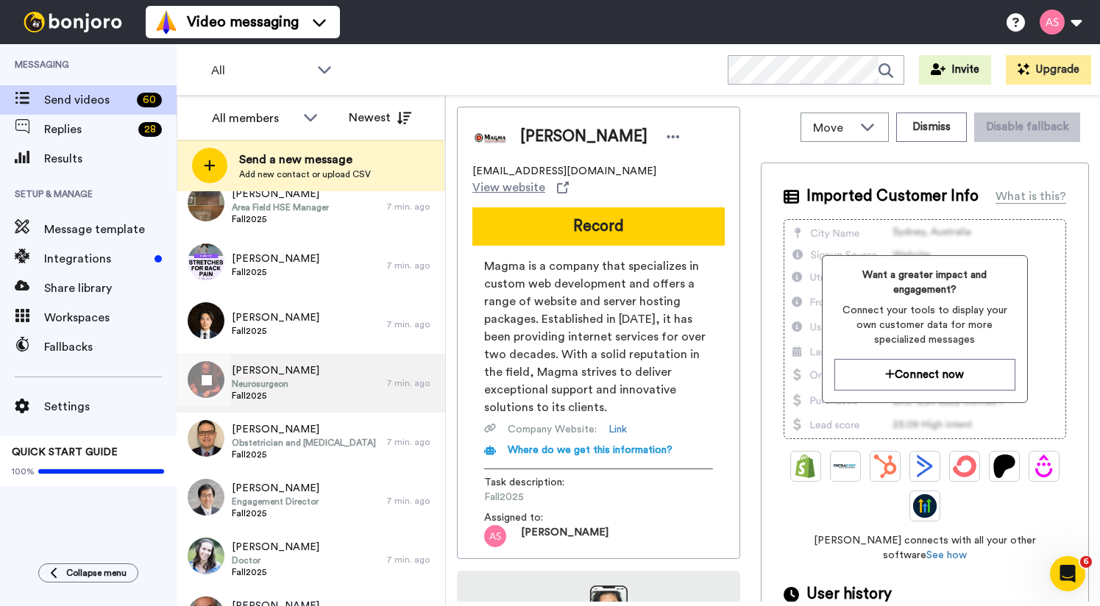
click at [311, 355] on div "[PERSON_NAME] Neurosurgeon Fall2025" at bounding box center [282, 383] width 210 height 59
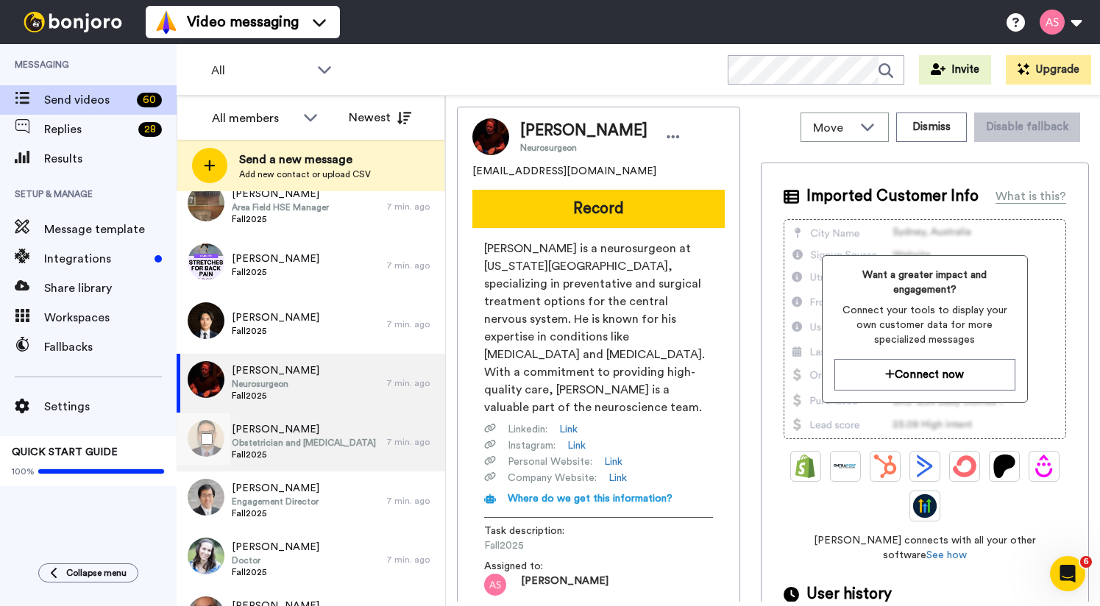
click at [319, 457] on span "Fall2025" at bounding box center [304, 455] width 144 height 12
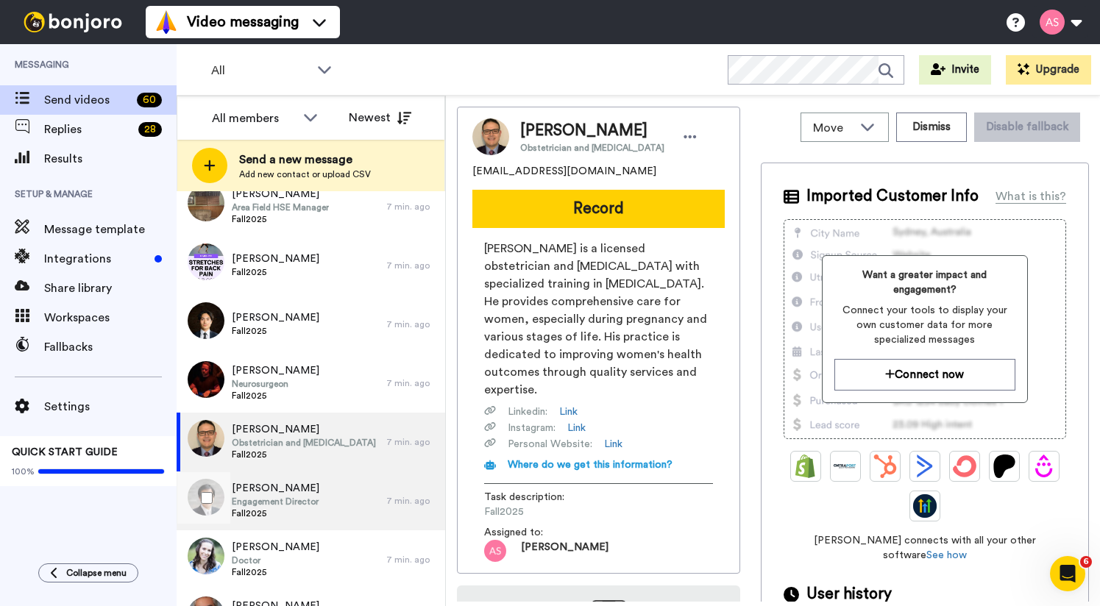
click at [319, 485] on div "[PERSON_NAME] Engagement Director Fall2025" at bounding box center [282, 501] width 210 height 59
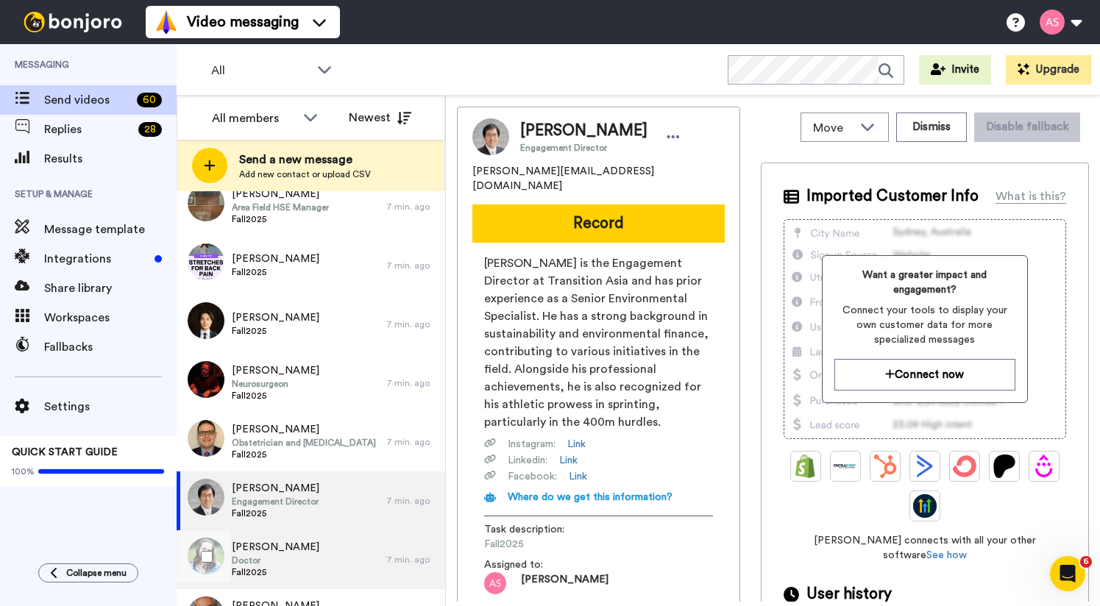
click at [308, 546] on span "[PERSON_NAME]" at bounding box center [276, 547] width 88 height 15
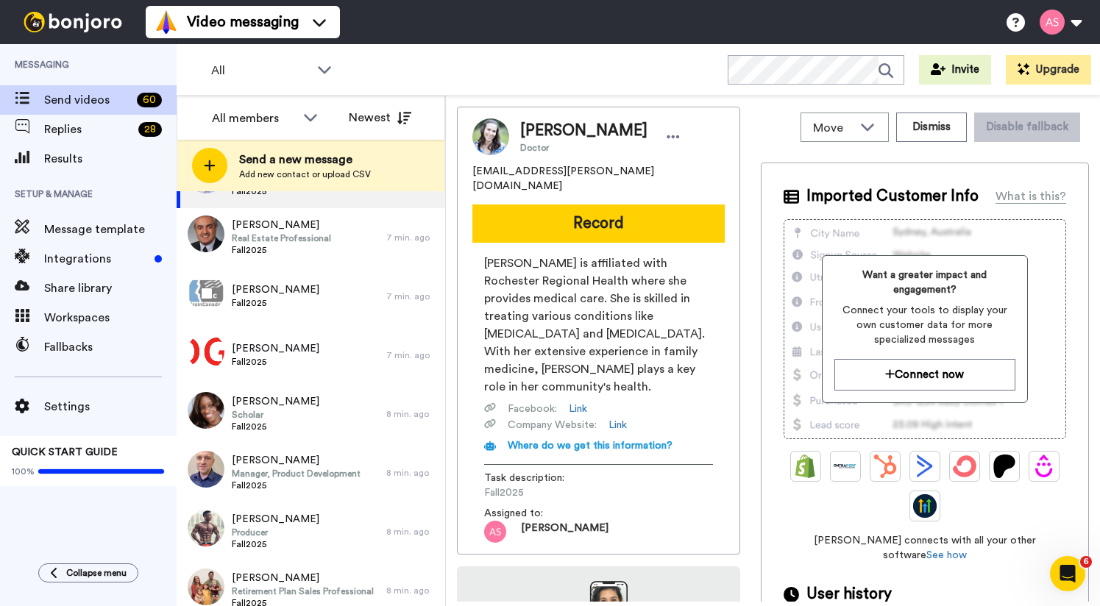
scroll to position [1302, 0]
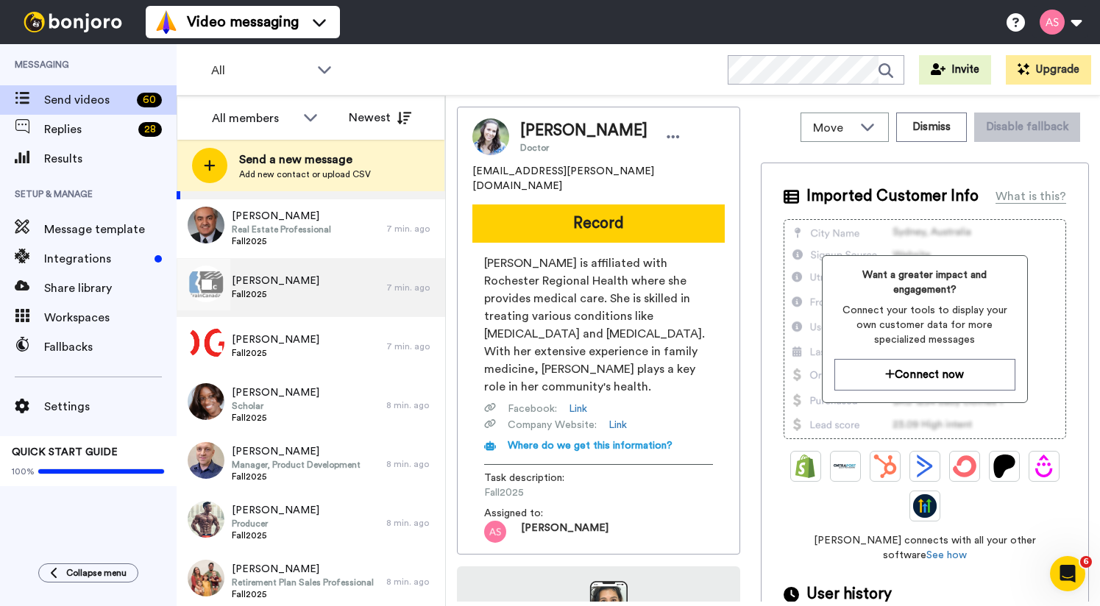
click at [296, 287] on span "William Peterson" at bounding box center [276, 281] width 88 height 15
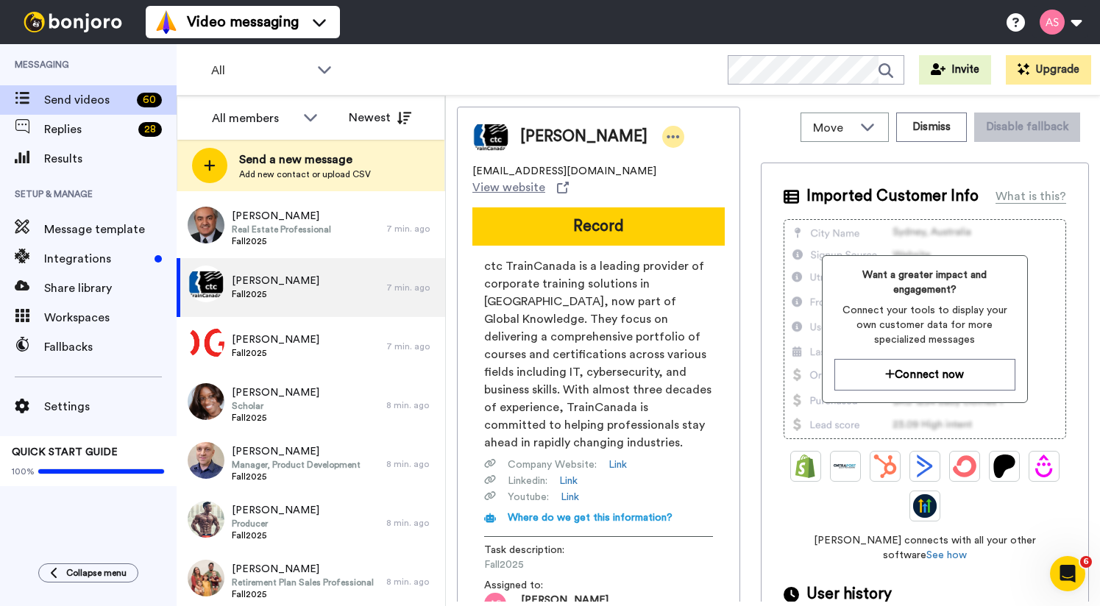
click at [667, 135] on icon at bounding box center [673, 137] width 13 height 15
click at [698, 159] on li "Edit contact" at bounding box center [705, 162] width 107 height 21
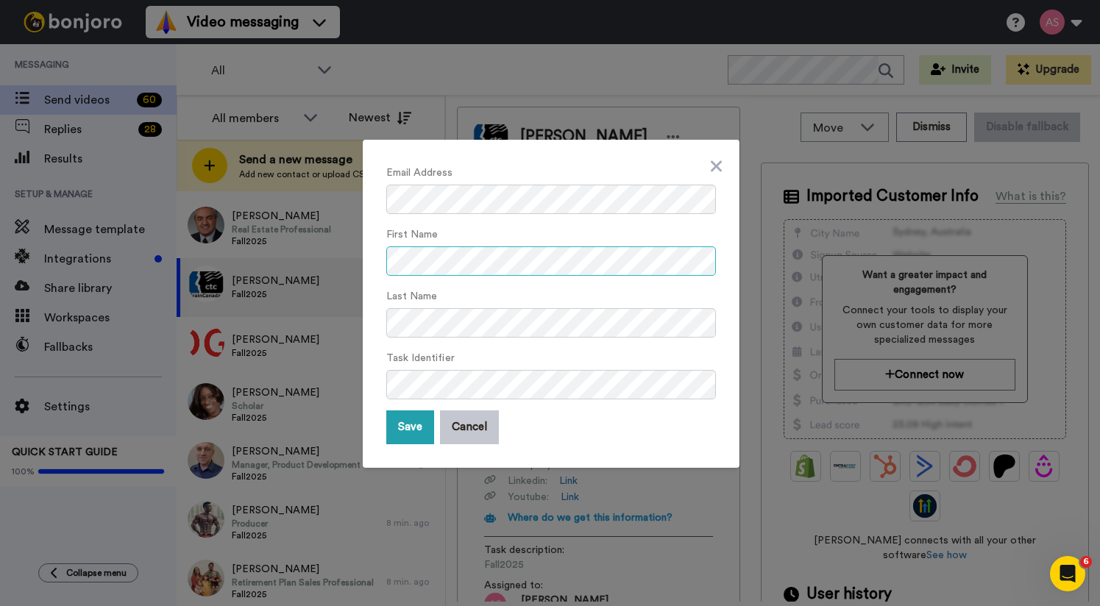
click at [386, 411] on button "Save" at bounding box center [410, 428] width 48 height 34
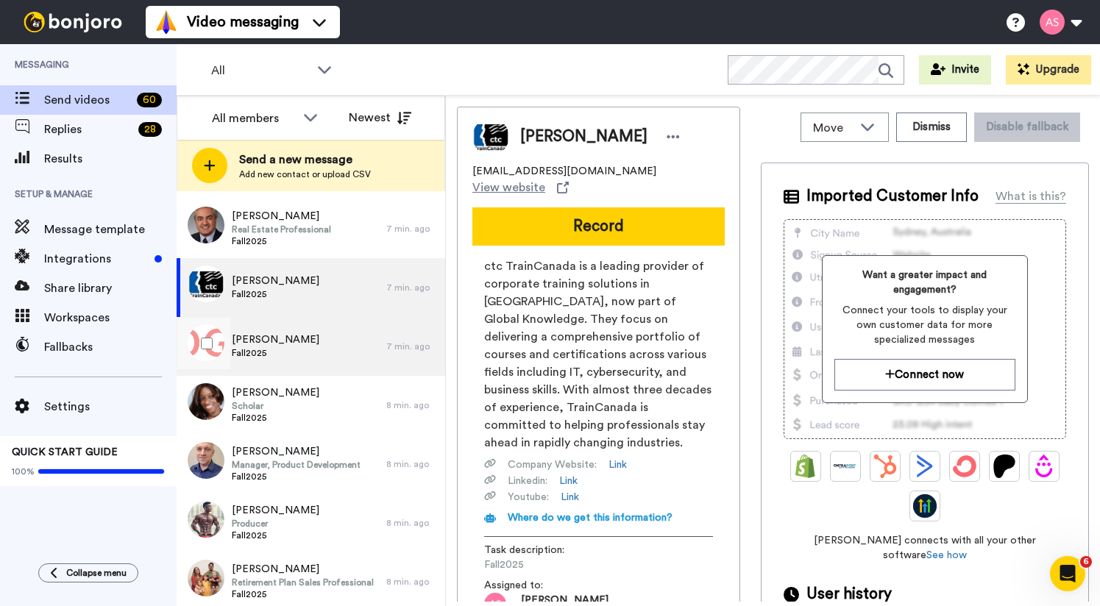
click at [281, 353] on div "[PERSON_NAME] Fall2025" at bounding box center [282, 346] width 210 height 59
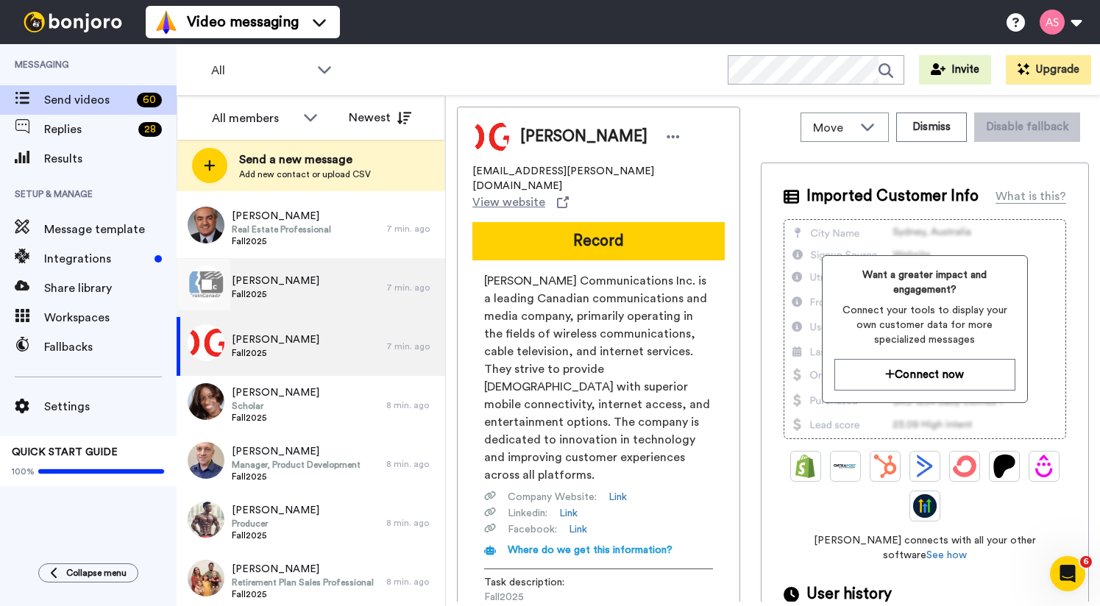
click at [286, 299] on span "Fall2025" at bounding box center [276, 294] width 88 height 12
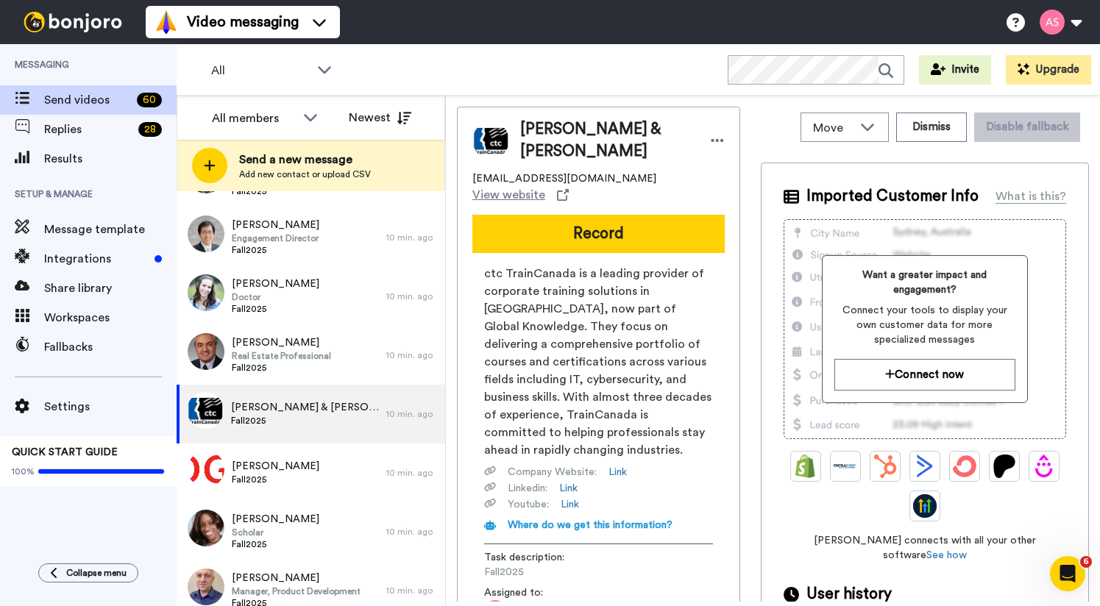
scroll to position [1179, 0]
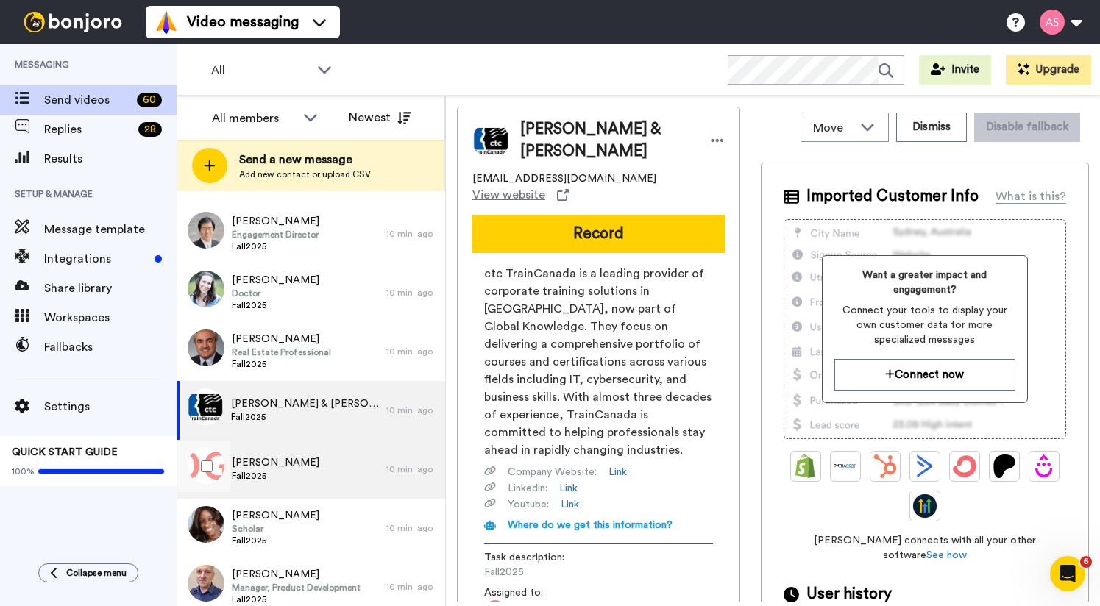
click at [329, 485] on div "[PERSON_NAME] Fall2025" at bounding box center [282, 469] width 210 height 59
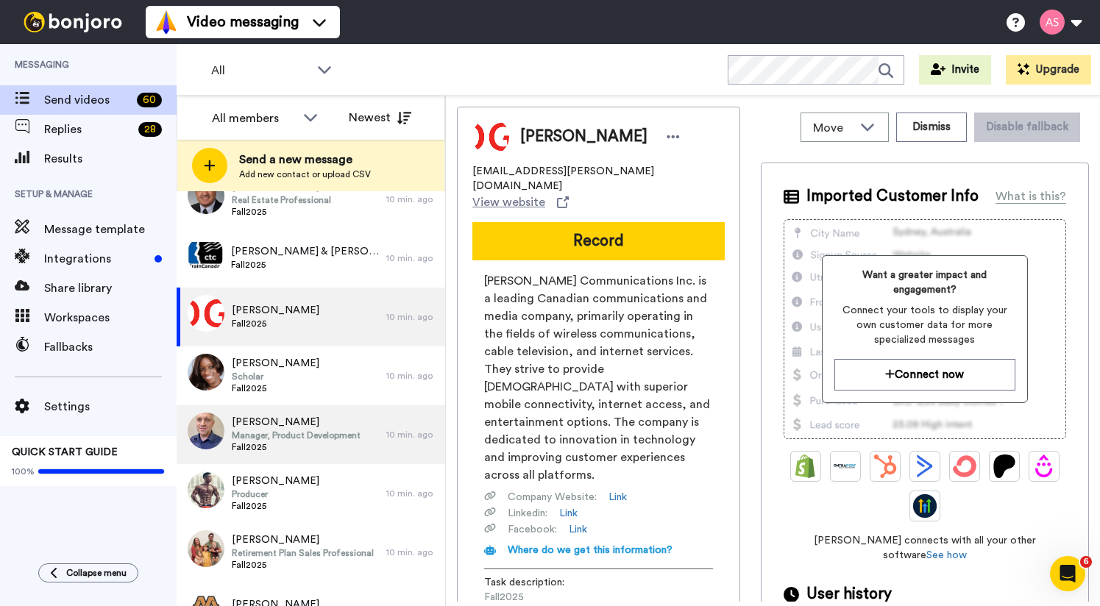
scroll to position [1328, 0]
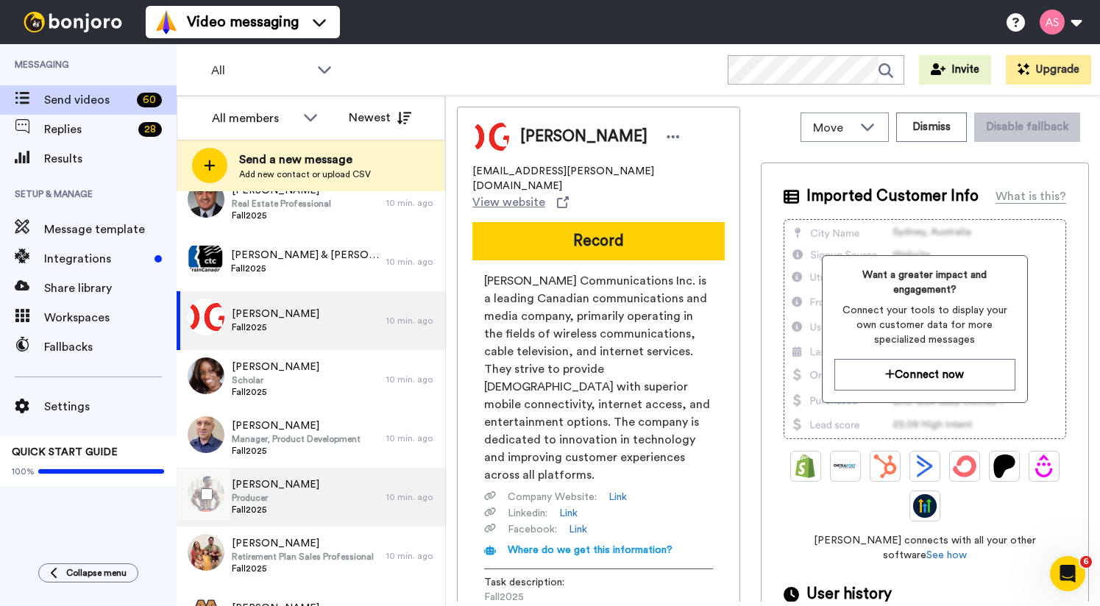
click at [274, 489] on span "[PERSON_NAME]" at bounding box center [276, 485] width 88 height 15
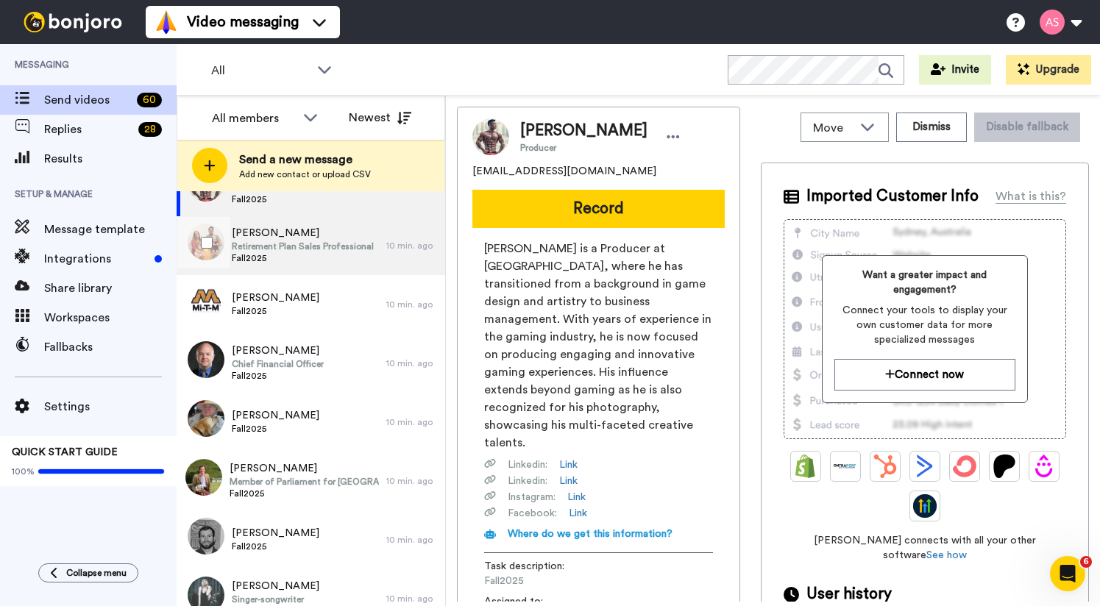
scroll to position [1637, 0]
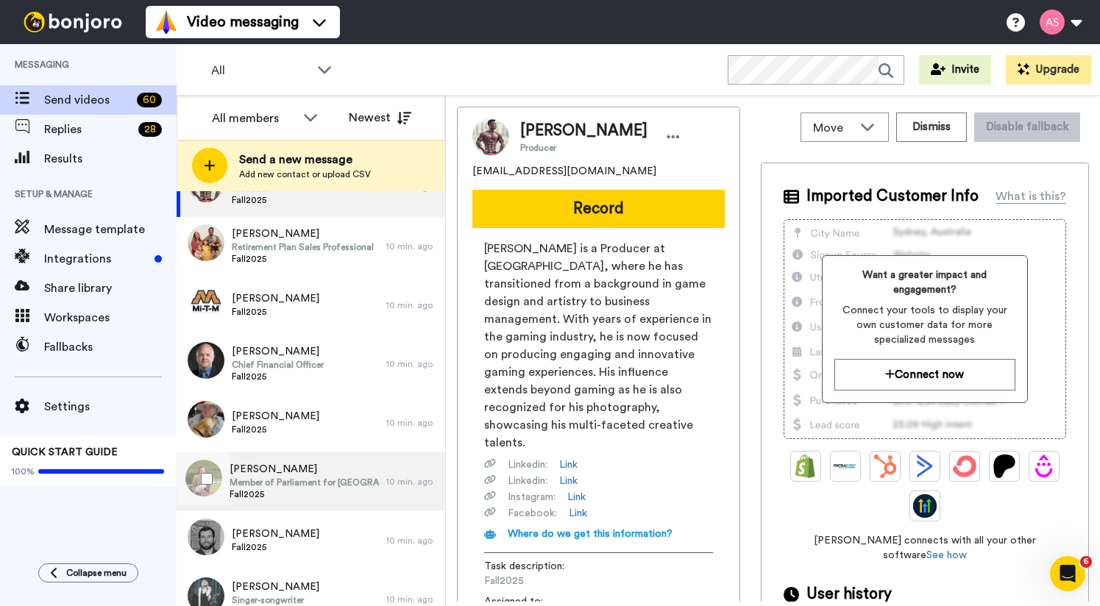
click at [305, 483] on span "Member of Parliament for [GEOGRAPHIC_DATA], [GEOGRAPHIC_DATA] and [GEOGRAPHIC_D…" at bounding box center [304, 483] width 149 height 12
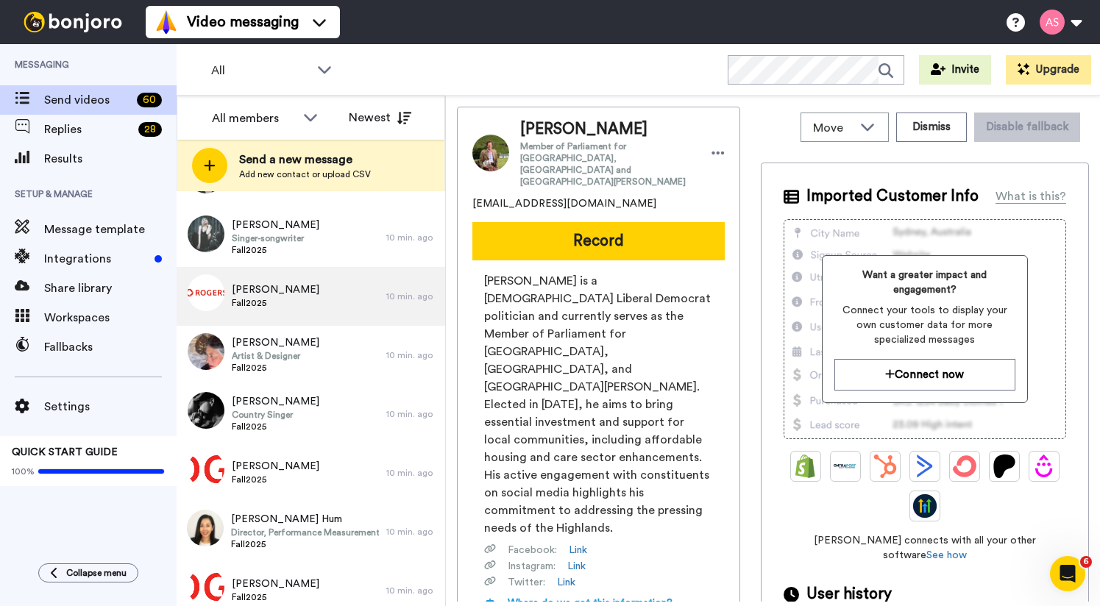
scroll to position [2013, 0]
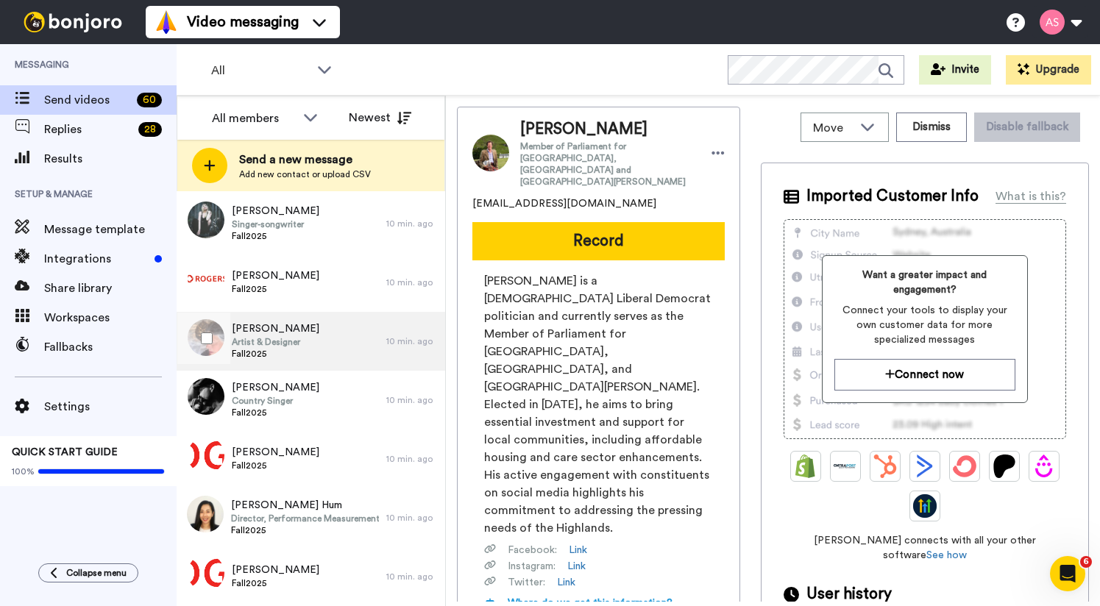
click at [322, 361] on div "[PERSON_NAME] Artist & Designer Fall2025" at bounding box center [282, 341] width 210 height 59
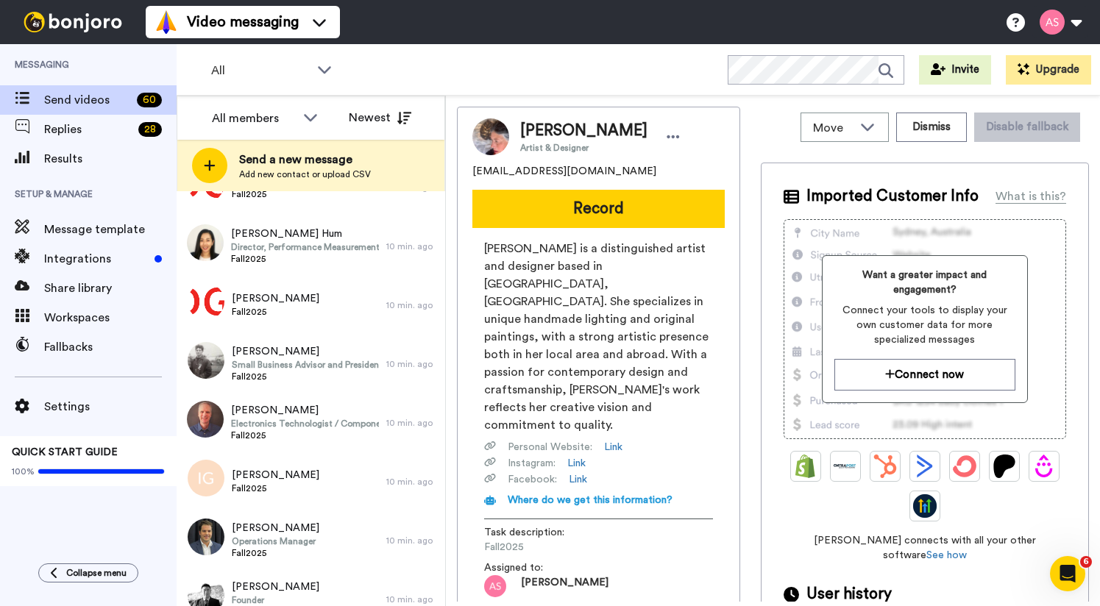
scroll to position [2286, 0]
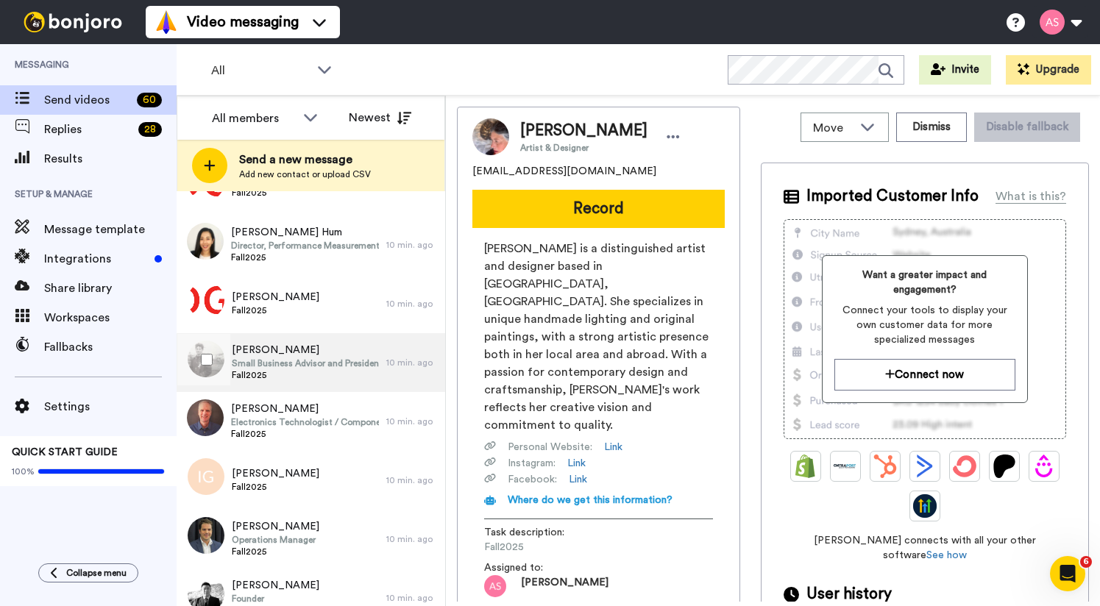
click at [332, 378] on span "Fall2025" at bounding box center [305, 375] width 147 height 12
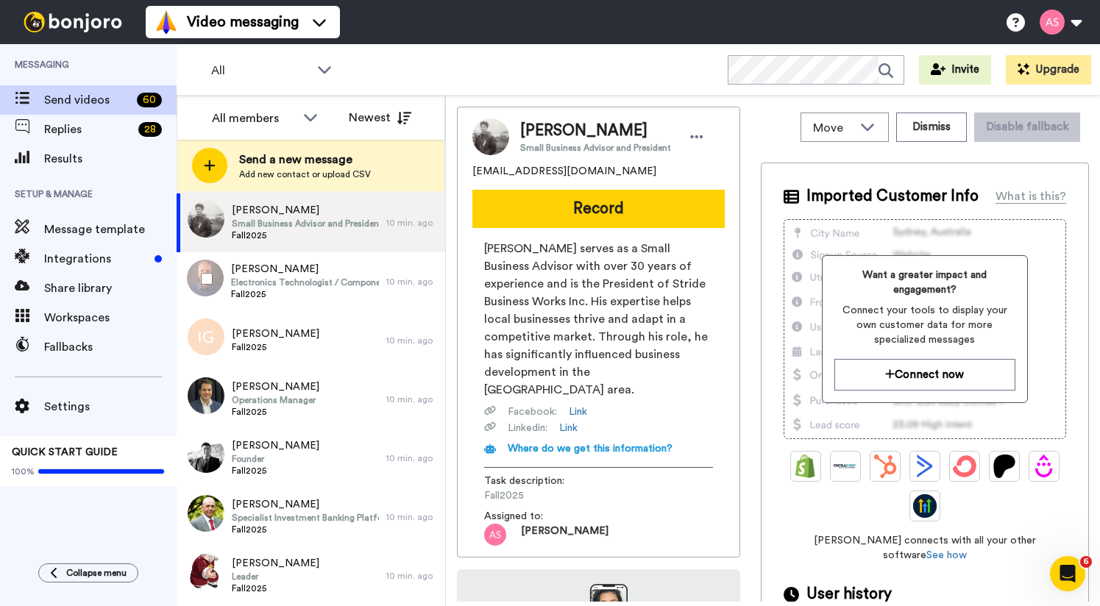
scroll to position [2427, 0]
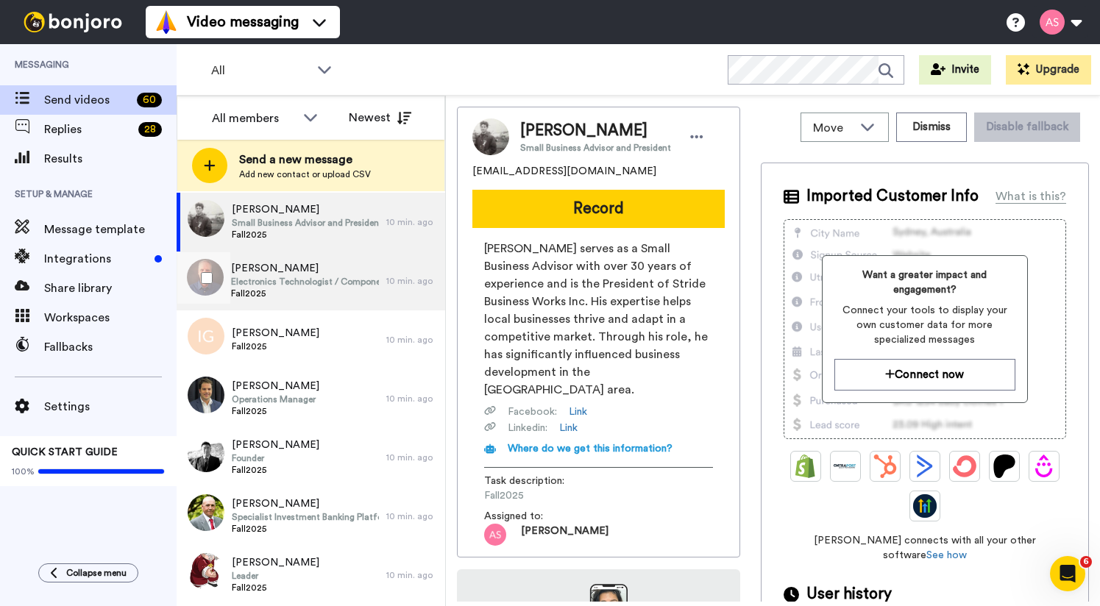
click at [322, 295] on span "Fall2025" at bounding box center [305, 294] width 148 height 12
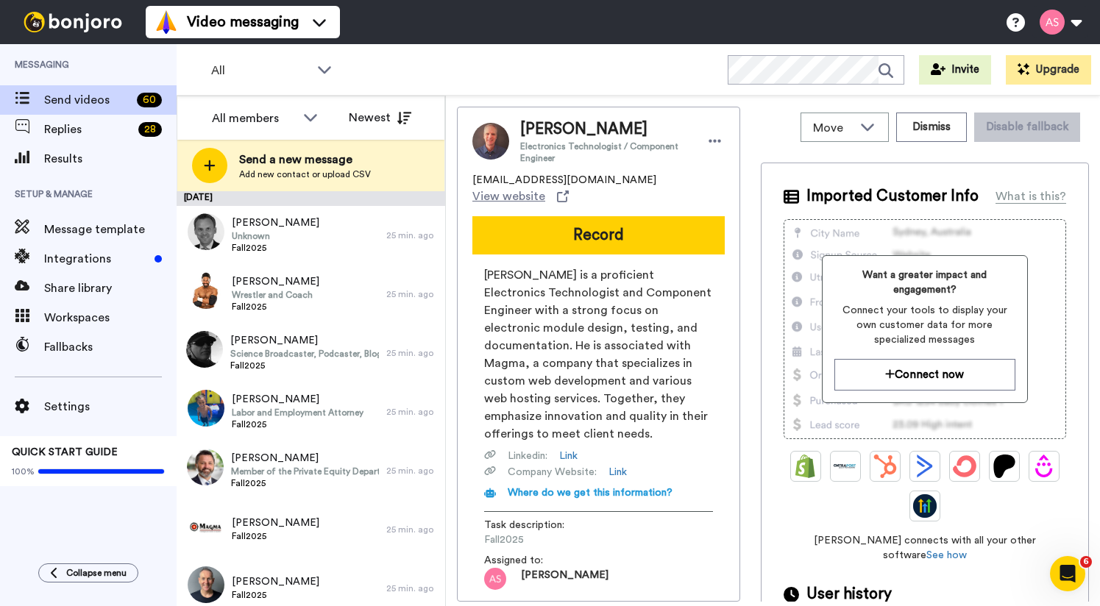
click at [750, 163] on div "[PERSON_NAME] Electronics Technologist / Component Engineer [EMAIL_ADDRESS][DOM…" at bounding box center [773, 354] width 632 height 495
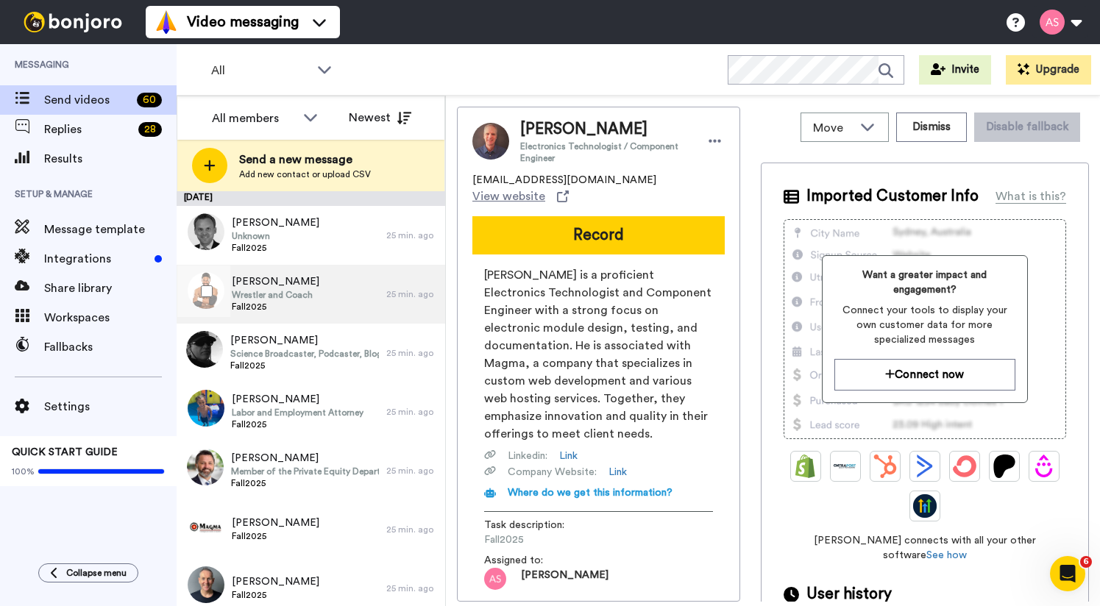
click at [267, 296] on span "Wrestler and Coach" at bounding box center [276, 295] width 88 height 12
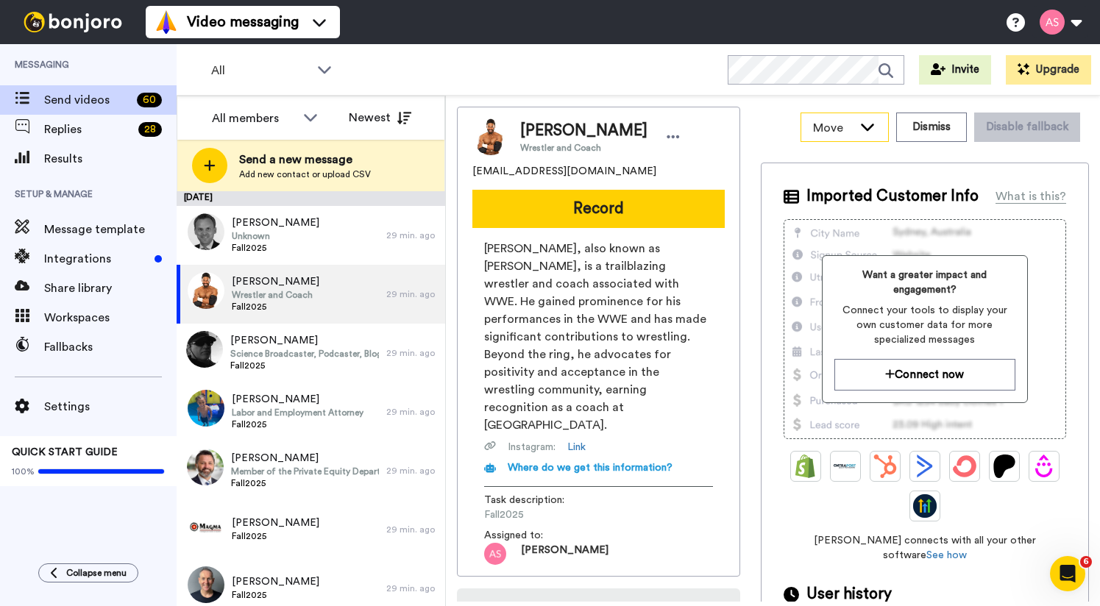
click at [858, 126] on div "Move" at bounding box center [844, 127] width 87 height 28
click at [784, 123] on div "Move WORKSPACES View all Default Thank you for your gift! Default Christmas gre…" at bounding box center [925, 127] width 328 height 41
click at [1030, 194] on div "What is this?" at bounding box center [1031, 197] width 71 height 18
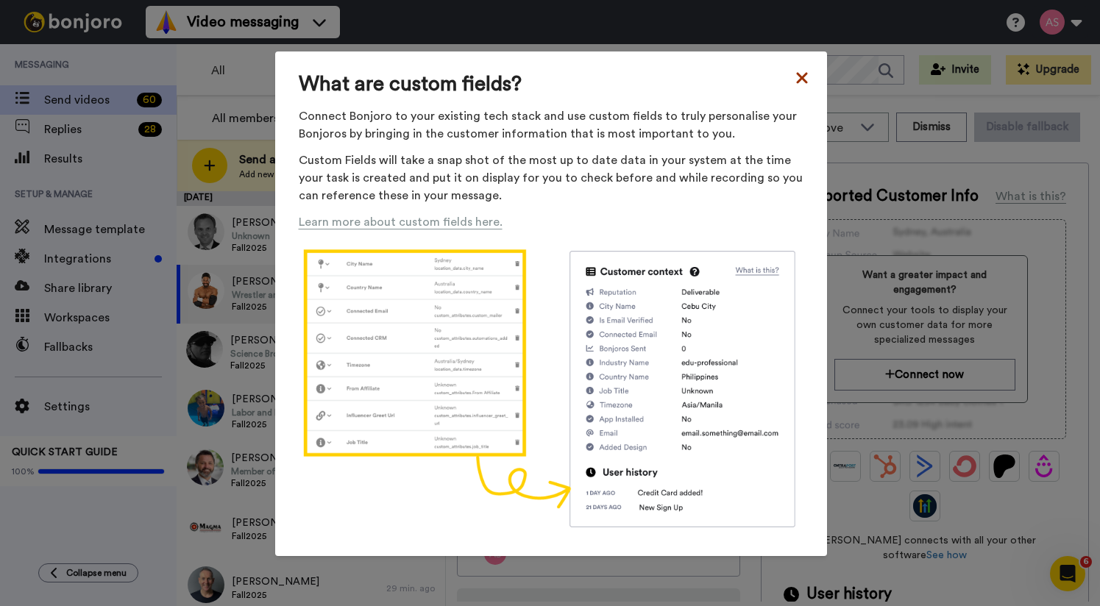
click at [795, 75] on icon at bounding box center [802, 78] width 15 height 18
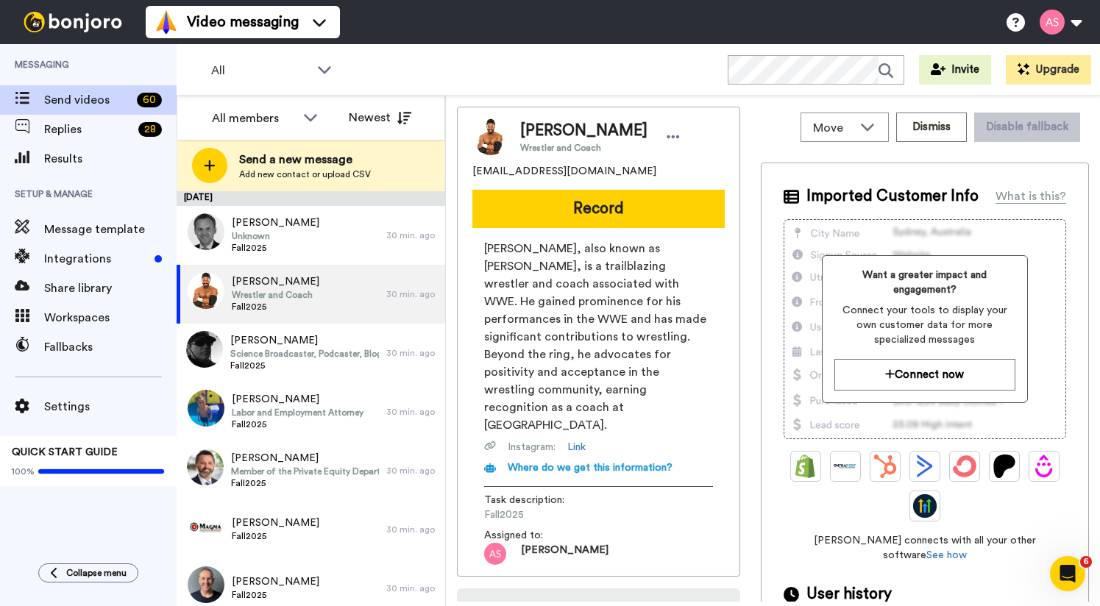
click at [970, 514] on div at bounding box center [925, 486] width 283 height 71
